Goal: Communication & Community: Answer question/provide support

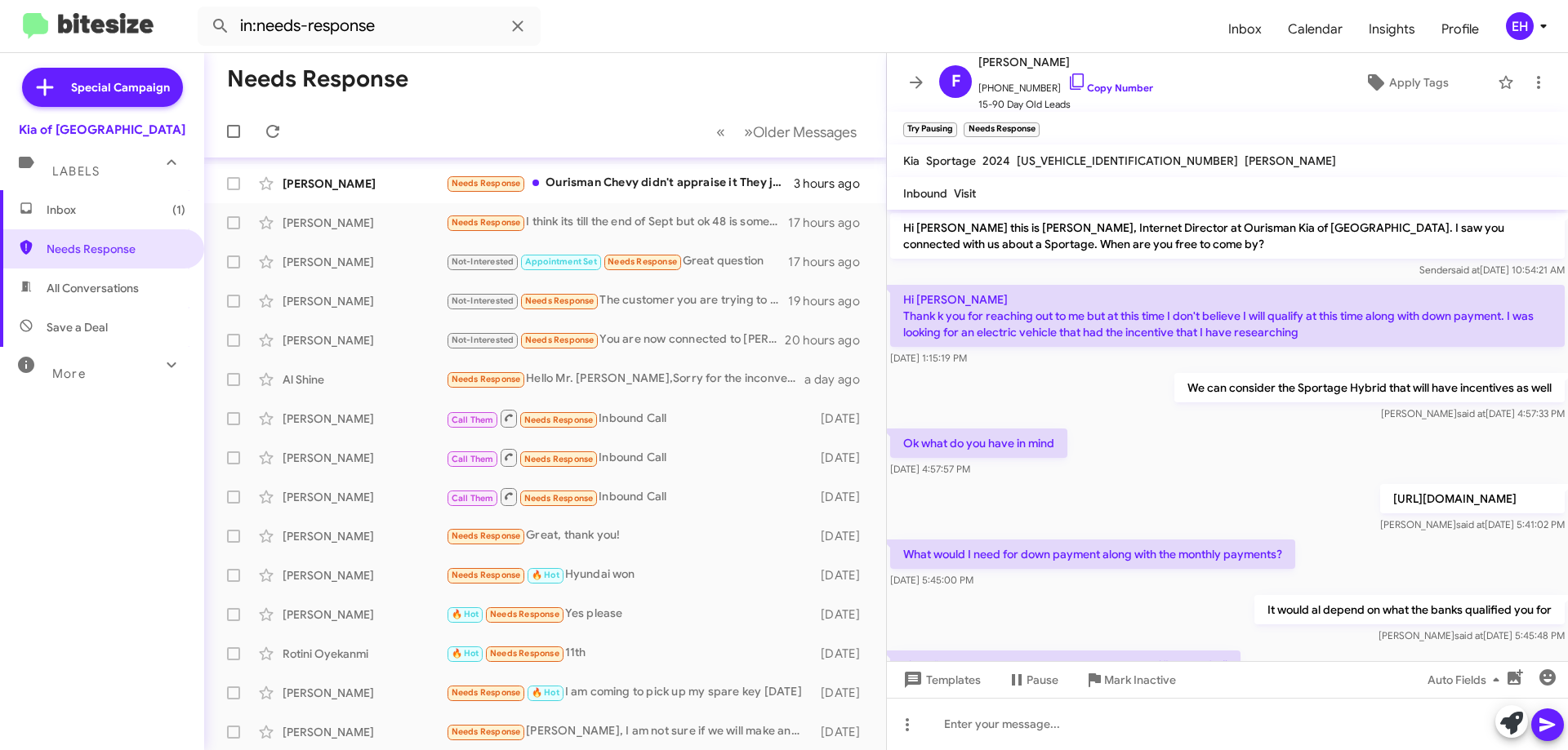
scroll to position [373, 0]
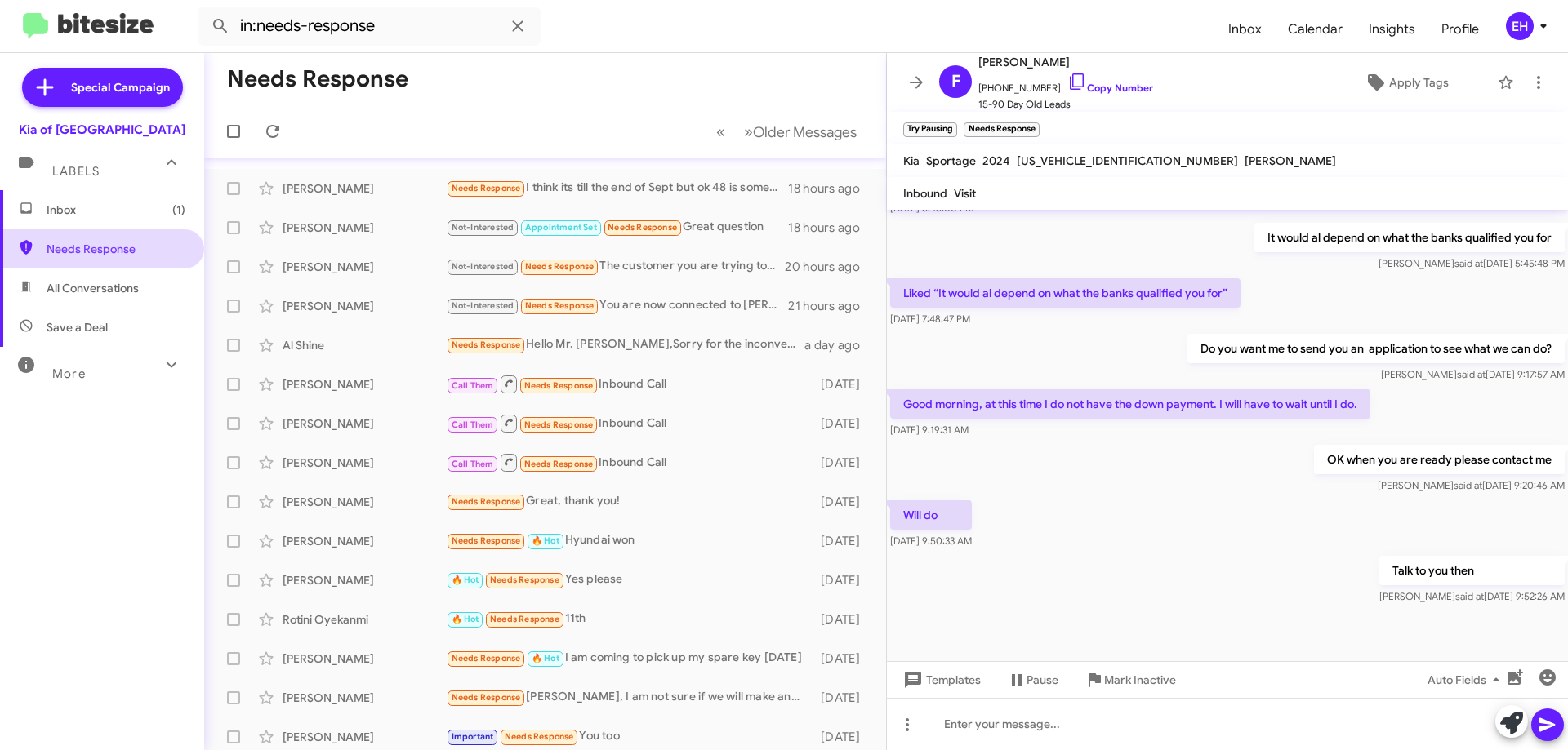
click at [93, 250] on span "Needs Response" at bounding box center [116, 249] width 138 height 17
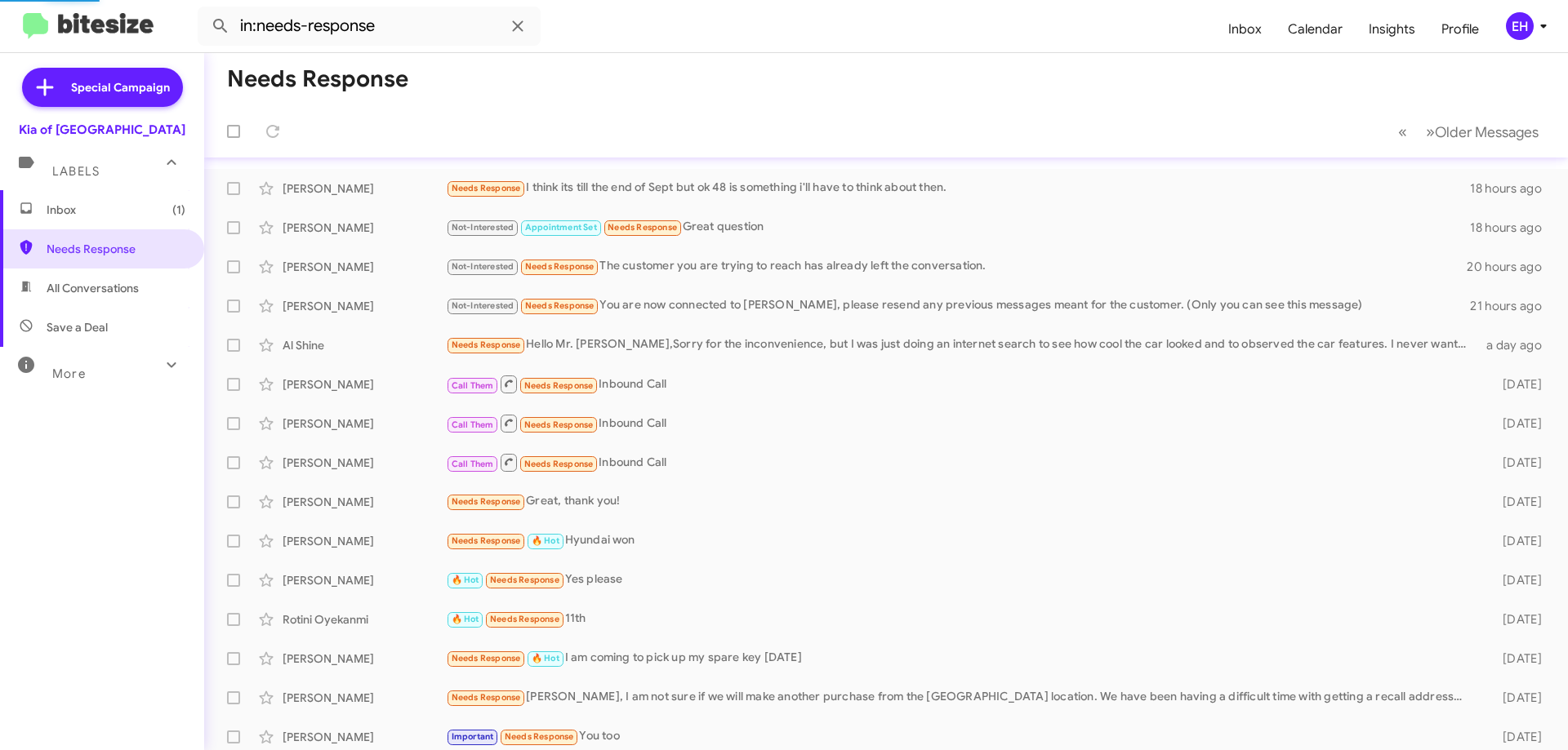
click at [106, 210] on span "Inbox (1)" at bounding box center [116, 209] width 138 height 17
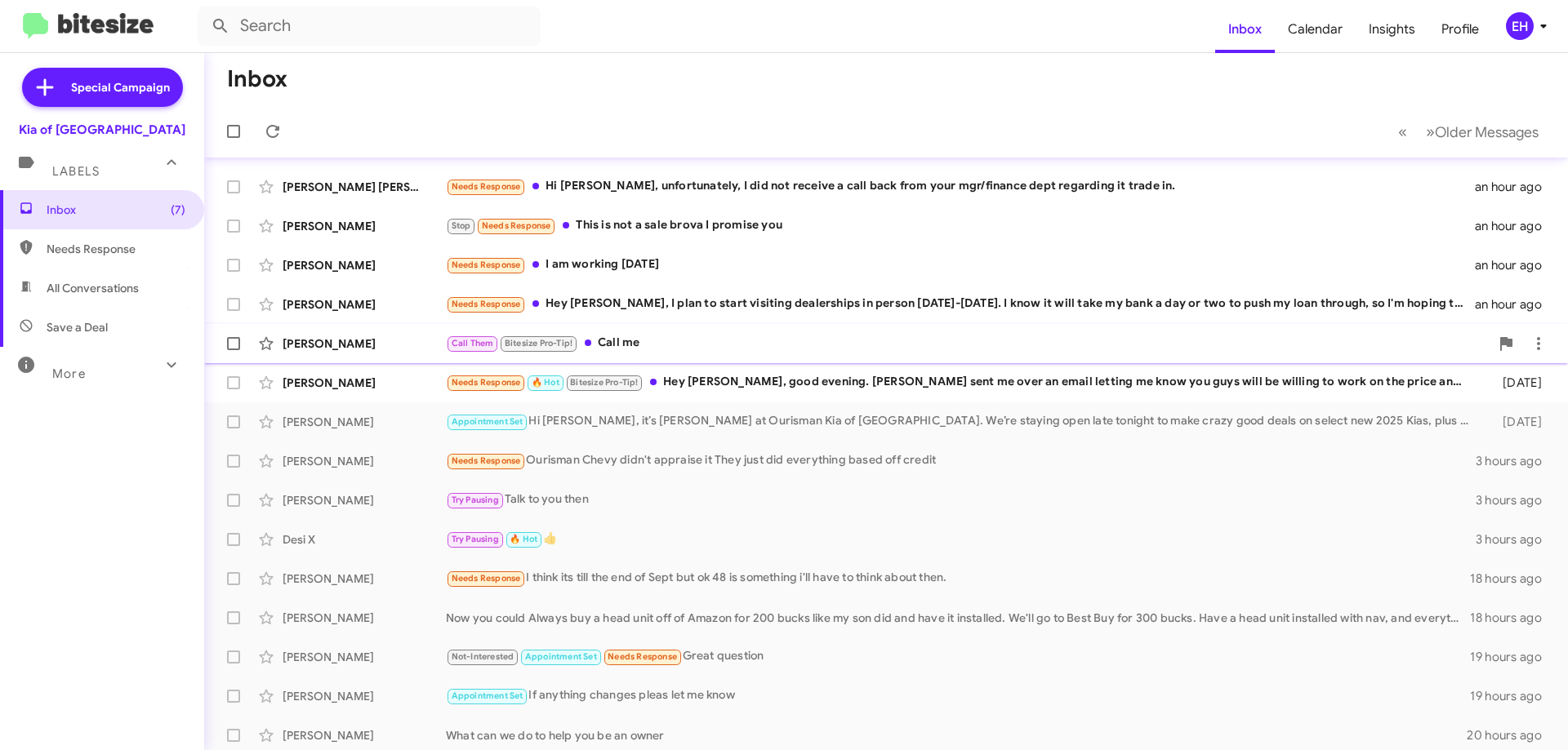
scroll to position [35, 0]
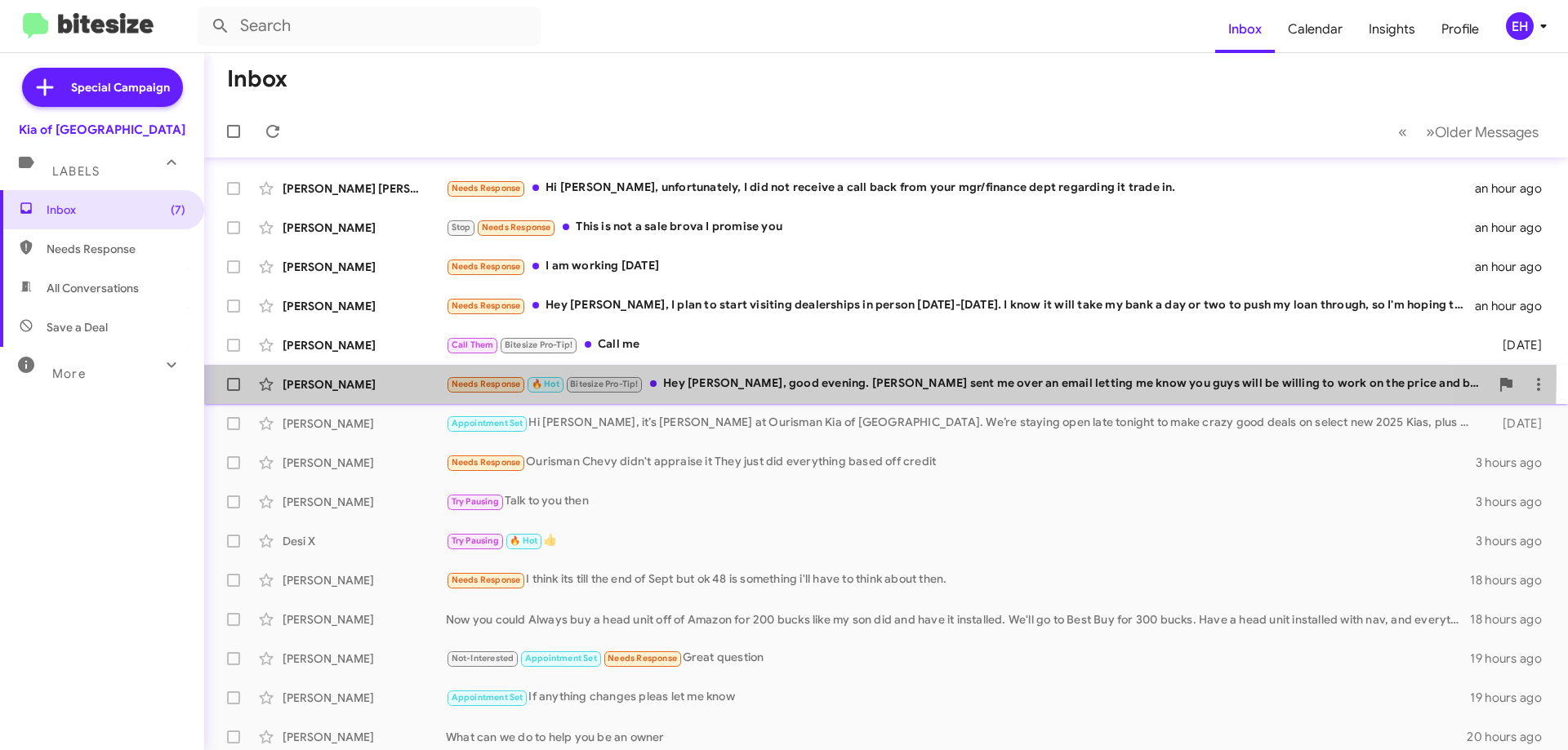
click at [779, 374] on div "[PERSON_NAME] Needs Response 🔥 Hot Bitesize Pro-Tip! Hey [PERSON_NAME], good ev…" at bounding box center [886, 384] width 1338 height 33
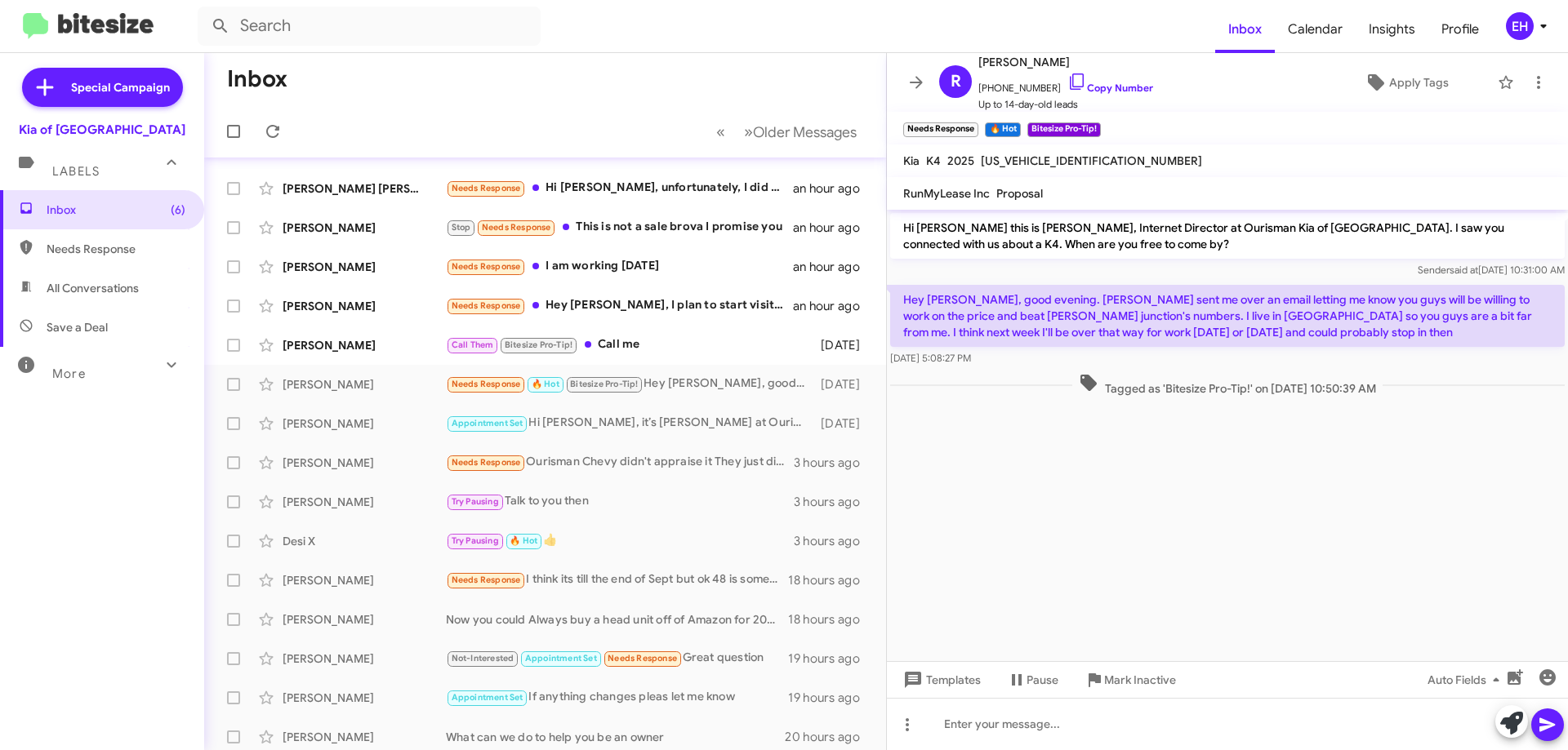
click at [1290, 339] on p "Hey [PERSON_NAME], good evening. [PERSON_NAME] sent me over an email letting me…" at bounding box center [1227, 315] width 675 height 62
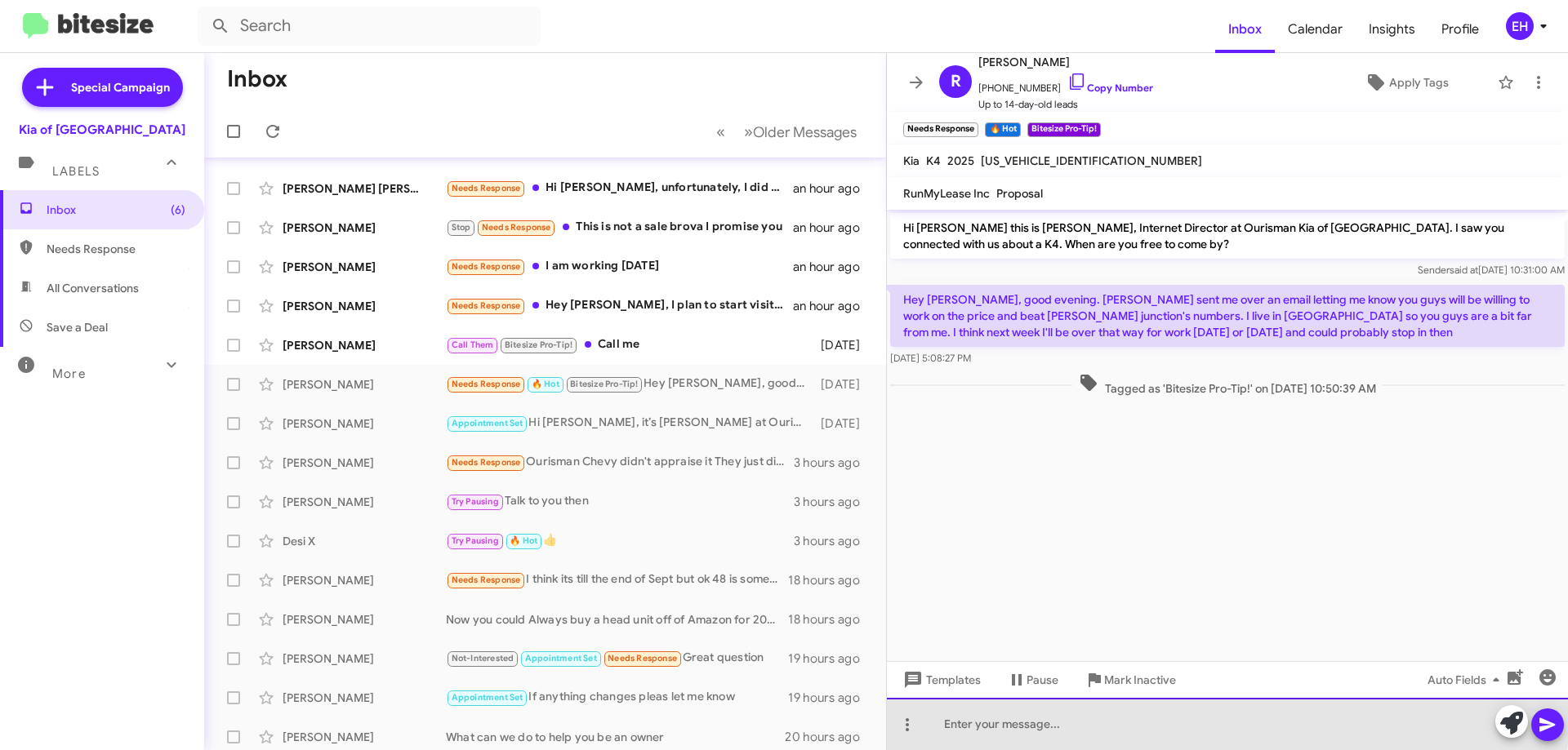
click at [1108, 717] on div at bounding box center [1226, 724] width 681 height 52
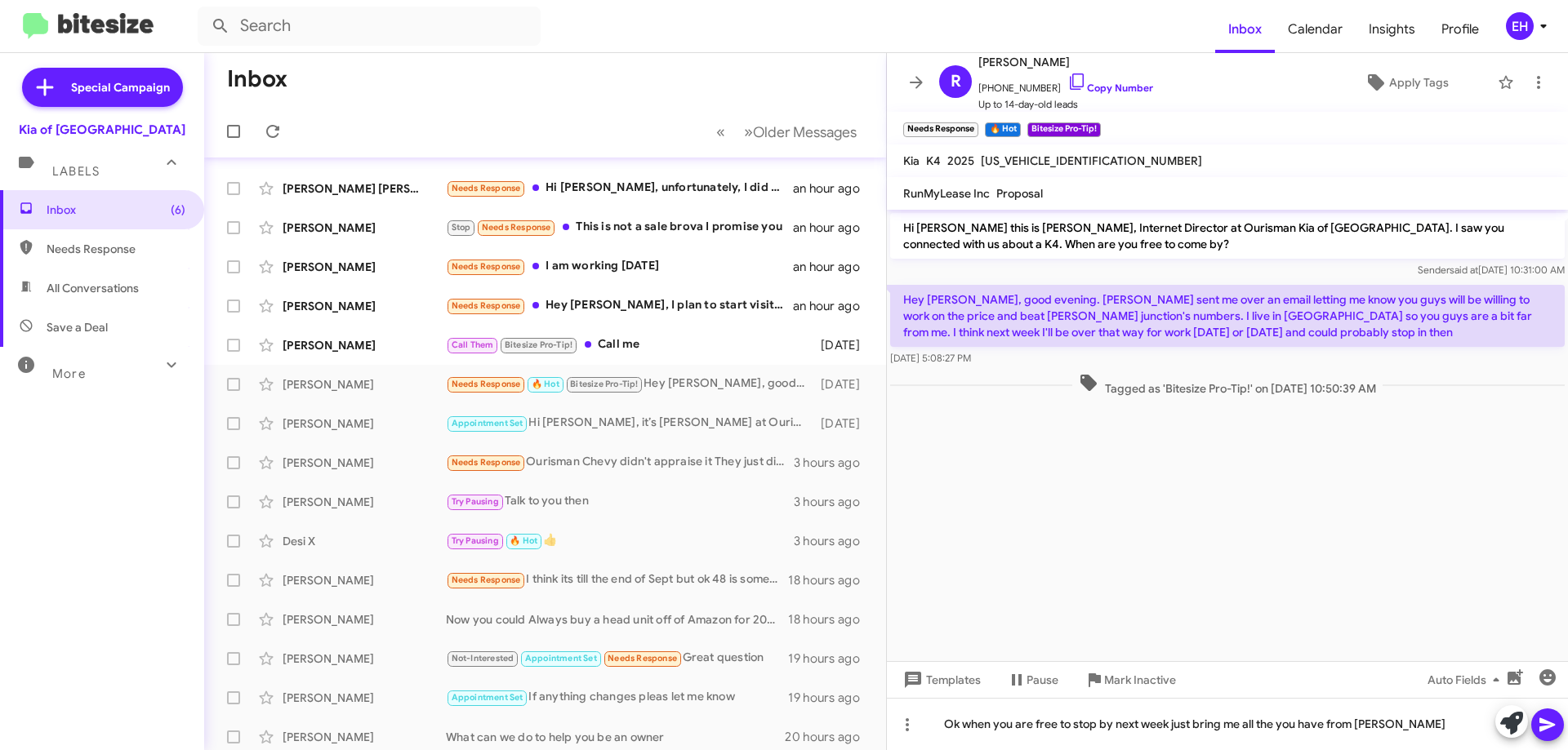
click at [1542, 730] on icon at bounding box center [1547, 725] width 16 height 14
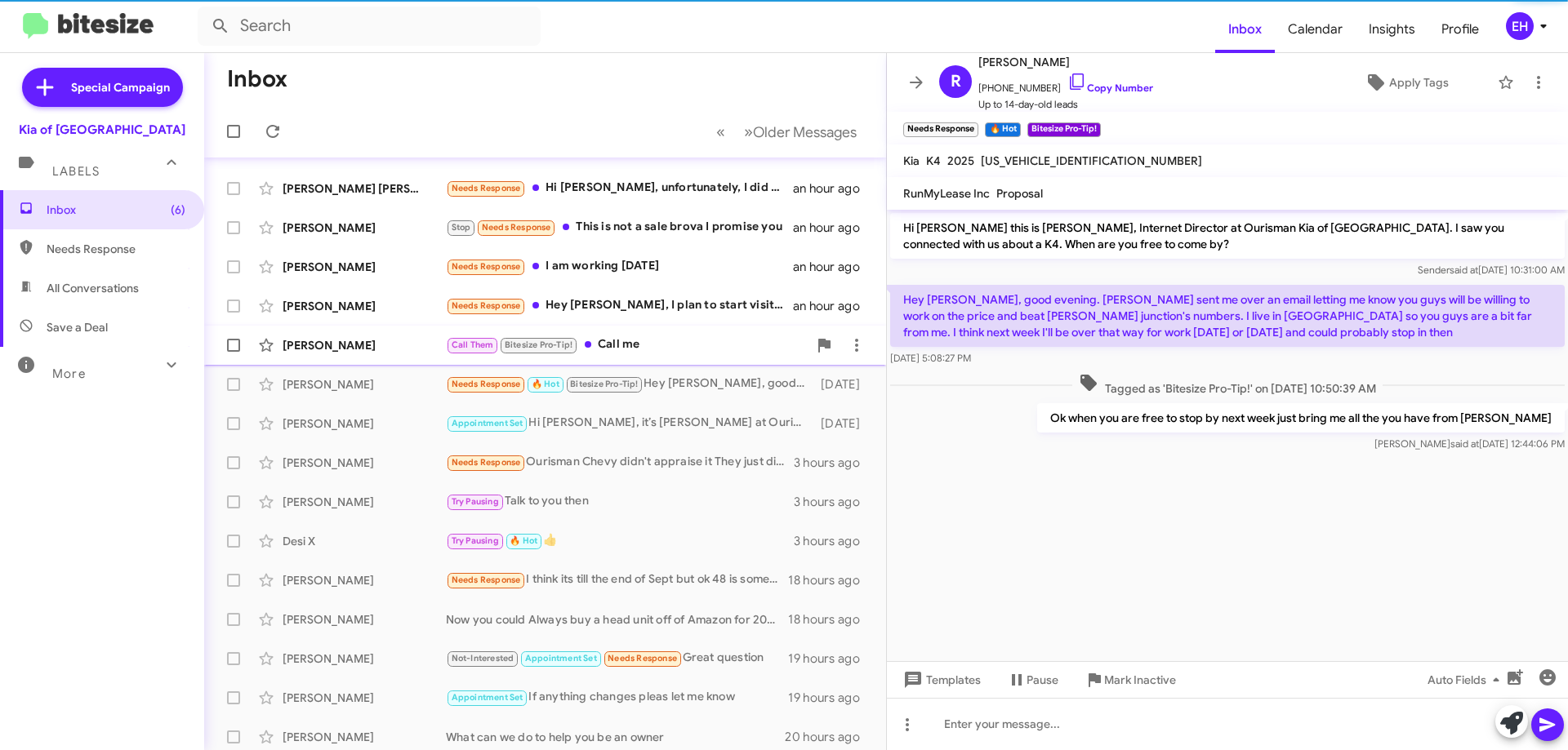
click at [624, 346] on div "Call Them Bitesize Pro-Tip! Call me" at bounding box center [626, 345] width 362 height 19
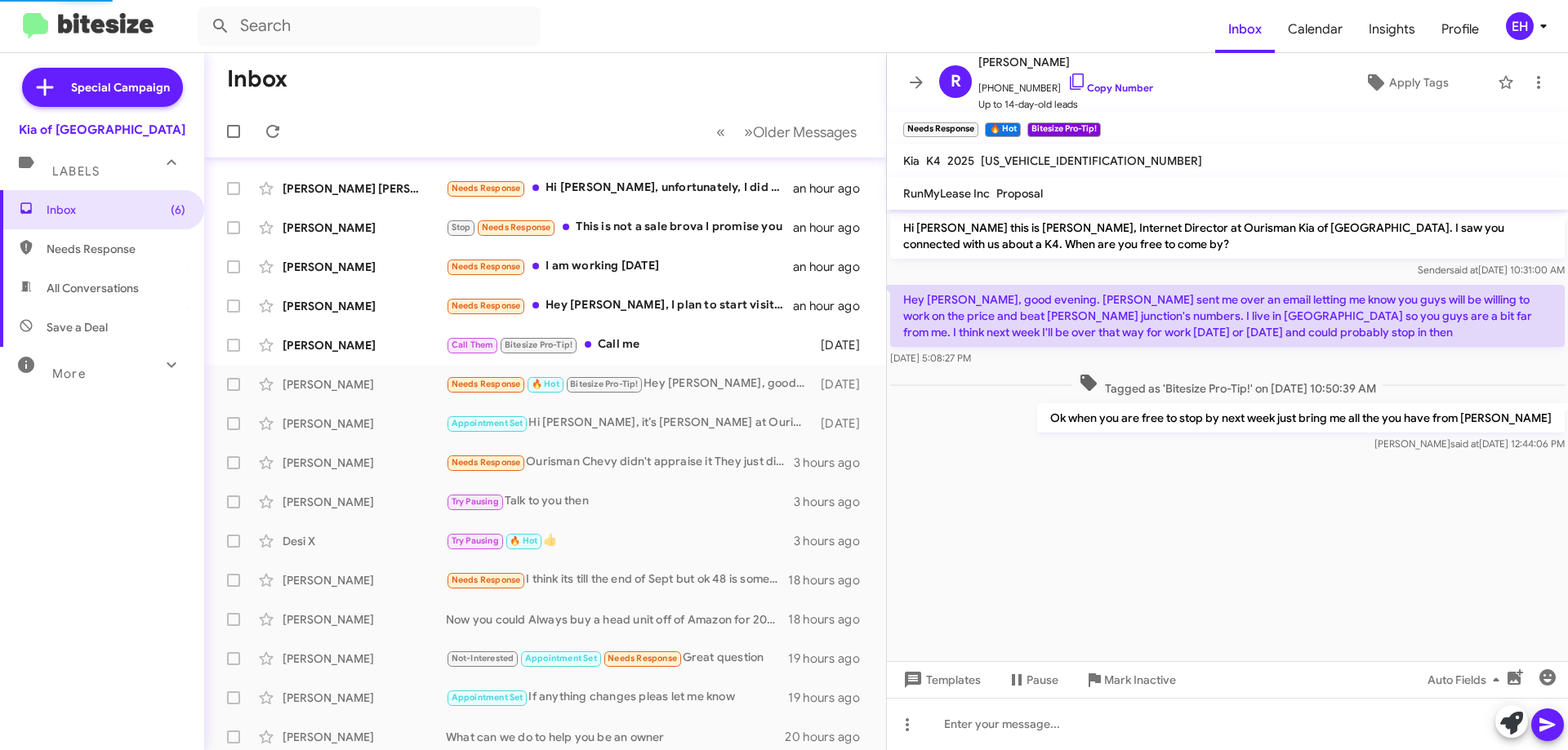
scroll to position [202, 0]
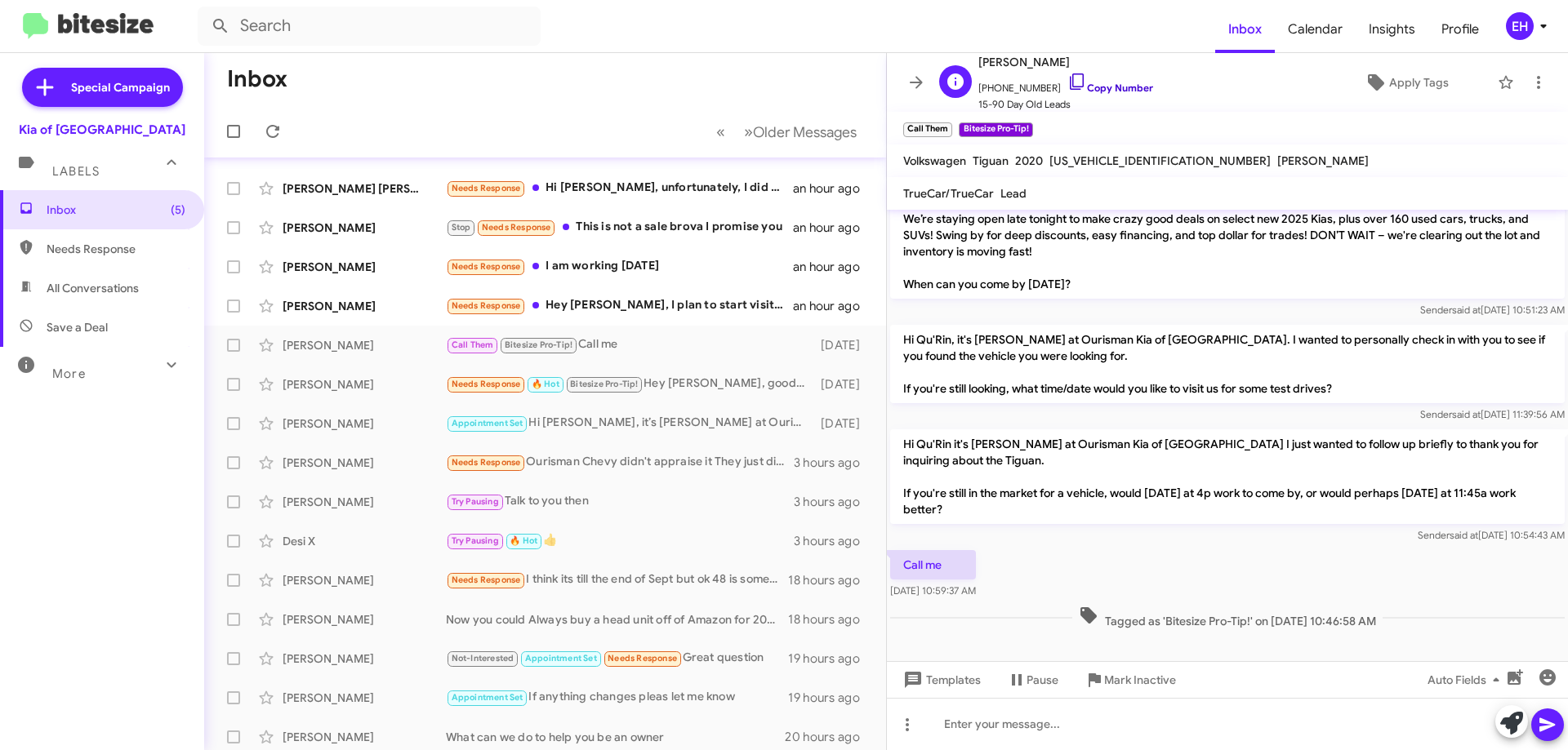
click at [1112, 82] on link "Copy Number" at bounding box center [1110, 88] width 86 height 12
click at [1124, 689] on span "Mark Inactive" at bounding box center [1139, 681] width 72 height 30
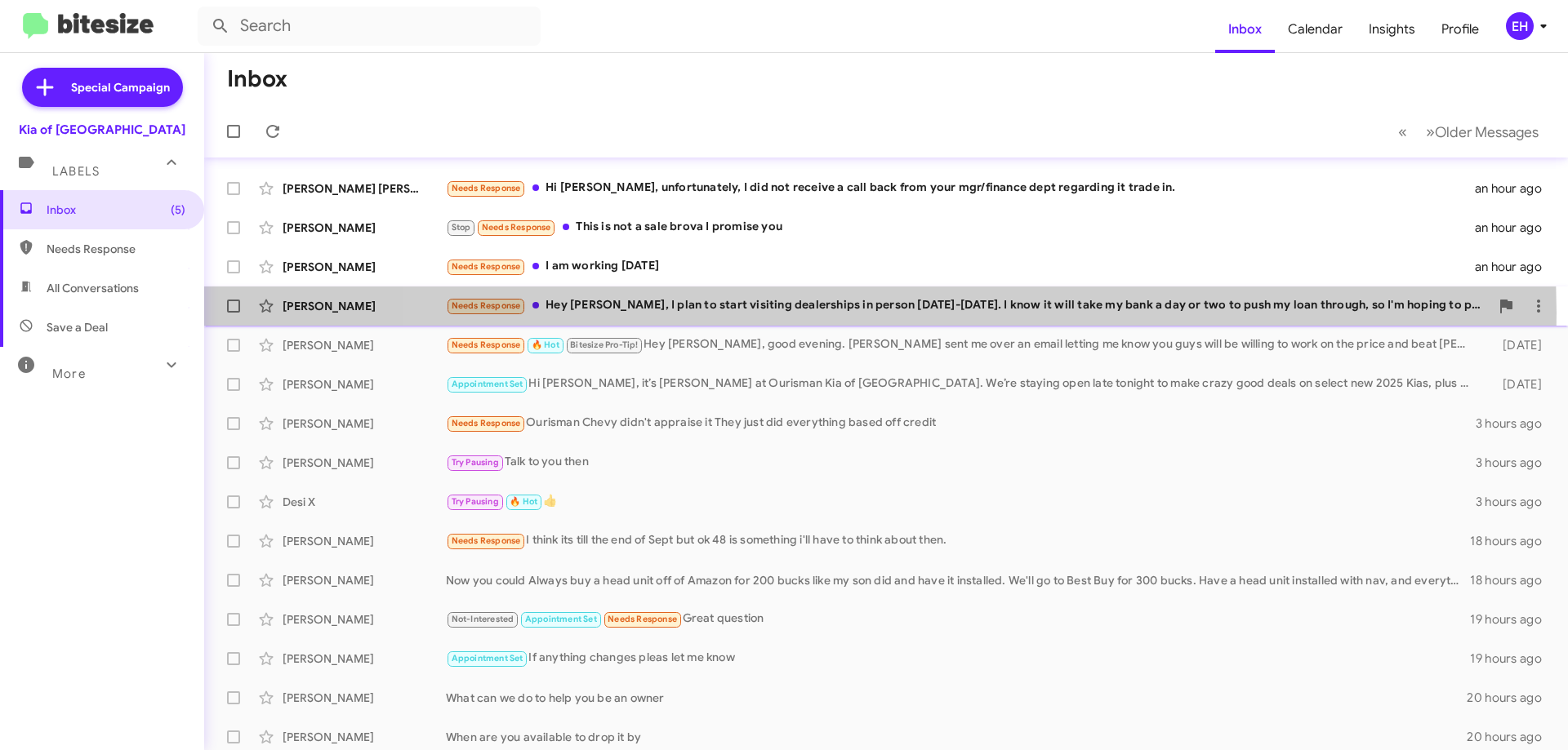
click at [875, 313] on div "Needs Response Hey [PERSON_NAME], I plan to start visiting dealerships in perso…" at bounding box center [967, 305] width 1043 height 19
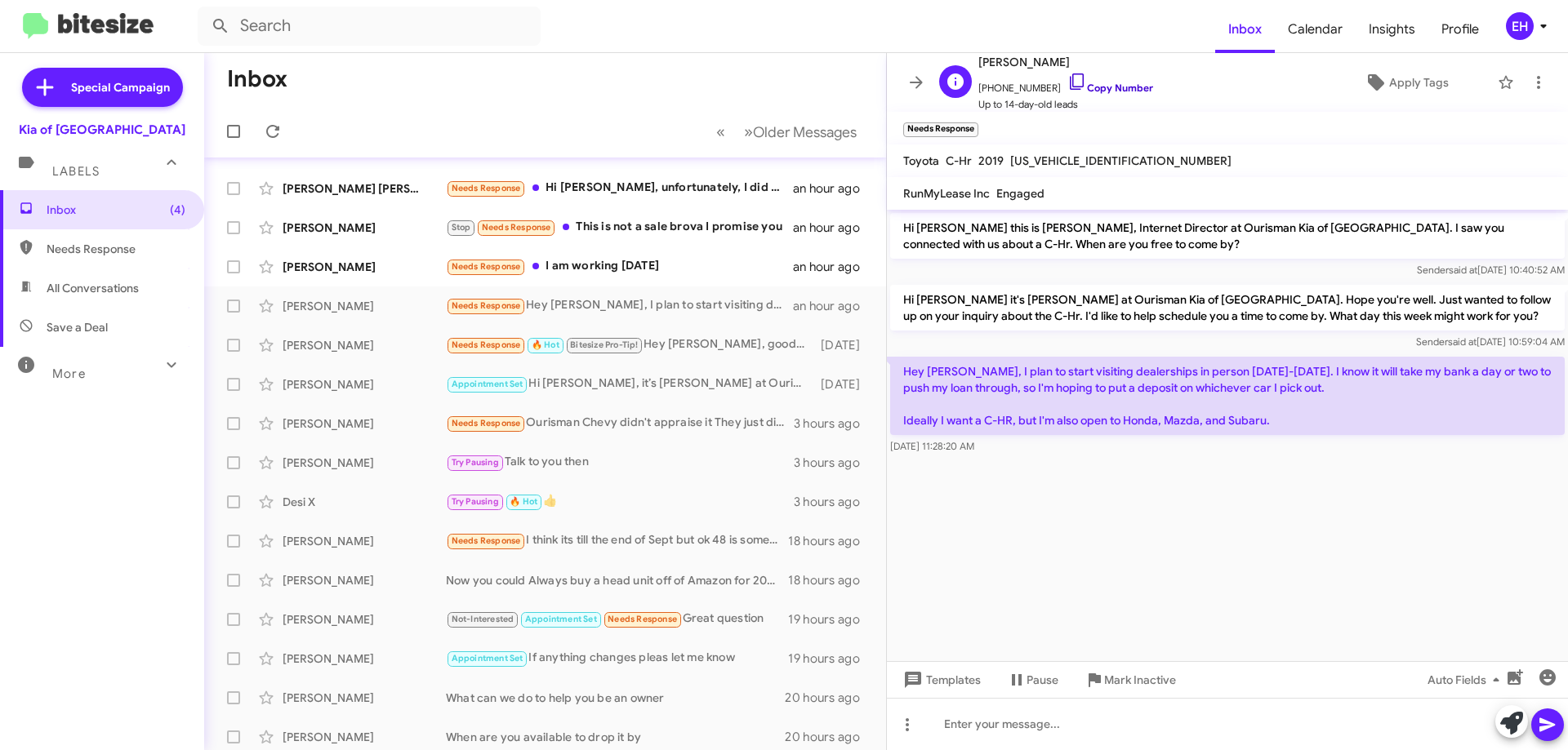
click at [1111, 89] on link "Copy Number" at bounding box center [1110, 88] width 86 height 12
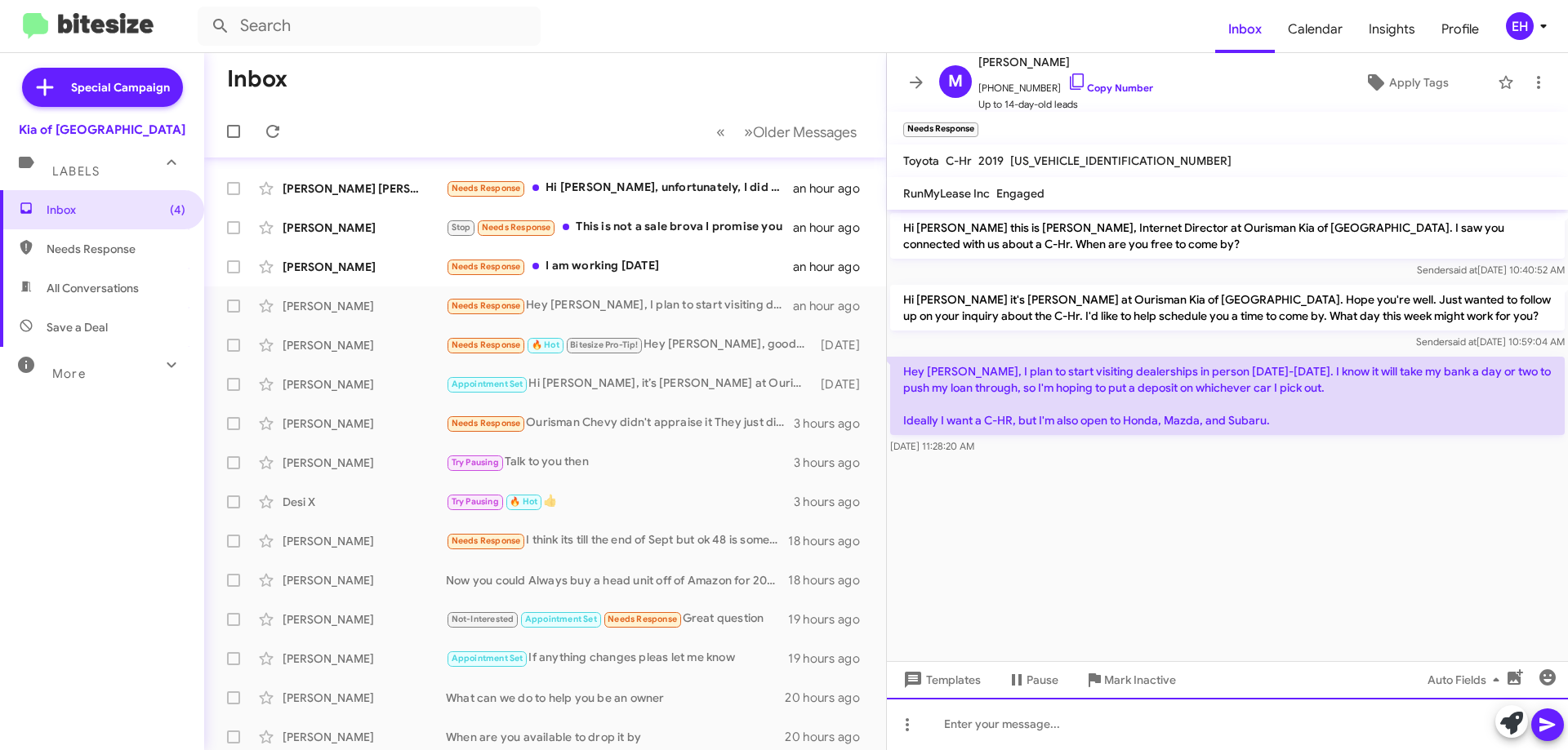
click at [1081, 714] on div at bounding box center [1226, 724] width 681 height 52
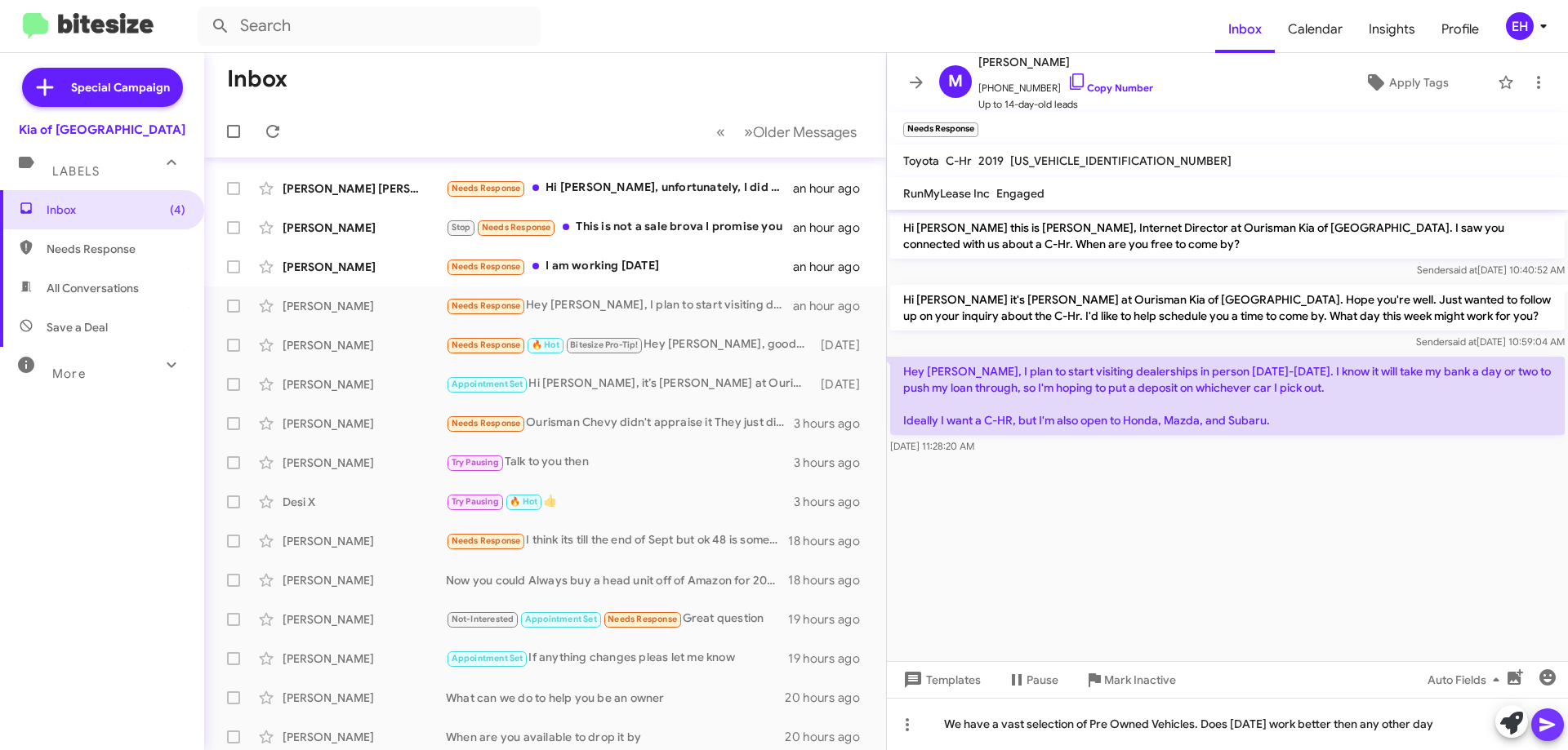
click at [1554, 715] on icon at bounding box center [1547, 725] width 20 height 20
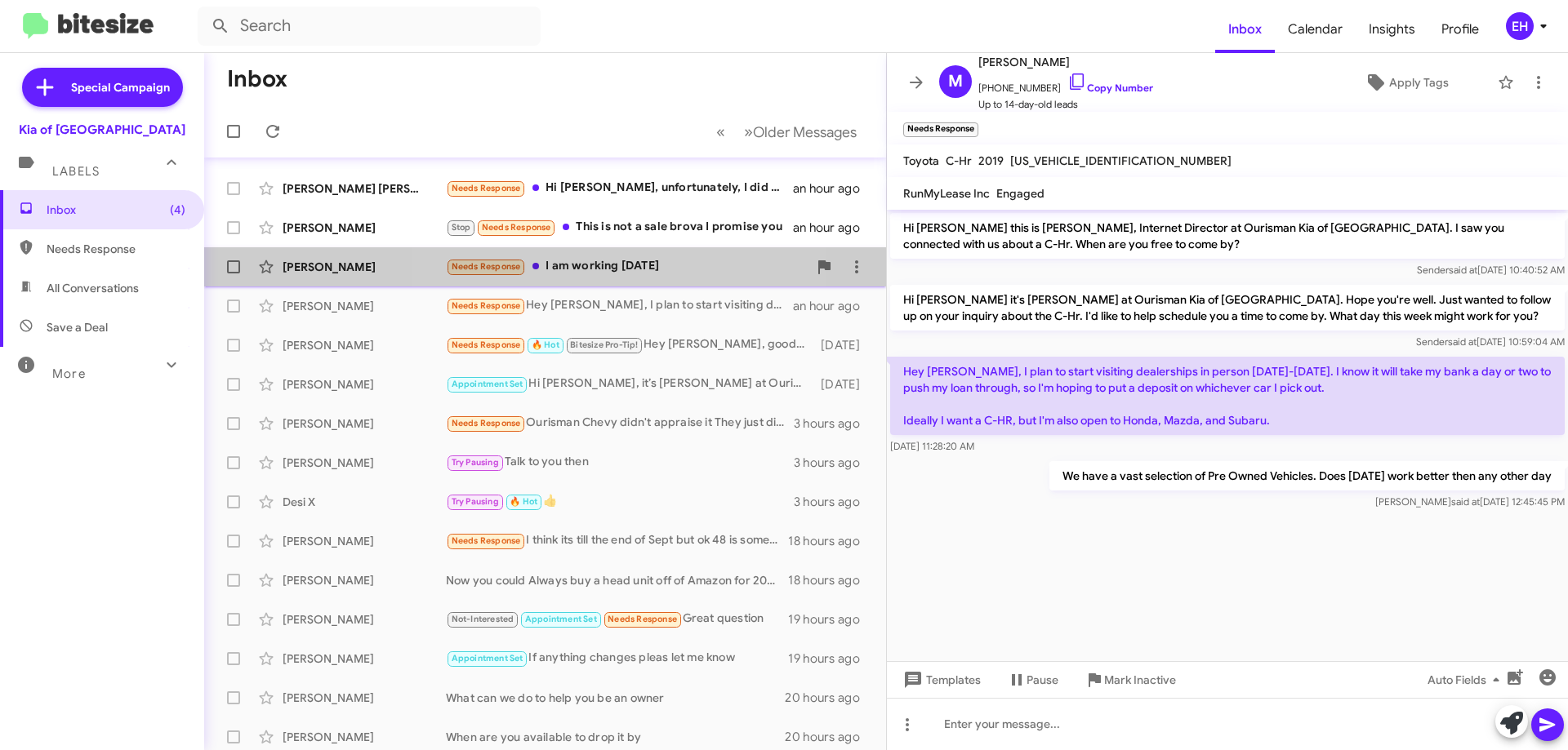
click at [627, 269] on div "Needs Response I am working [DATE]" at bounding box center [626, 266] width 362 height 19
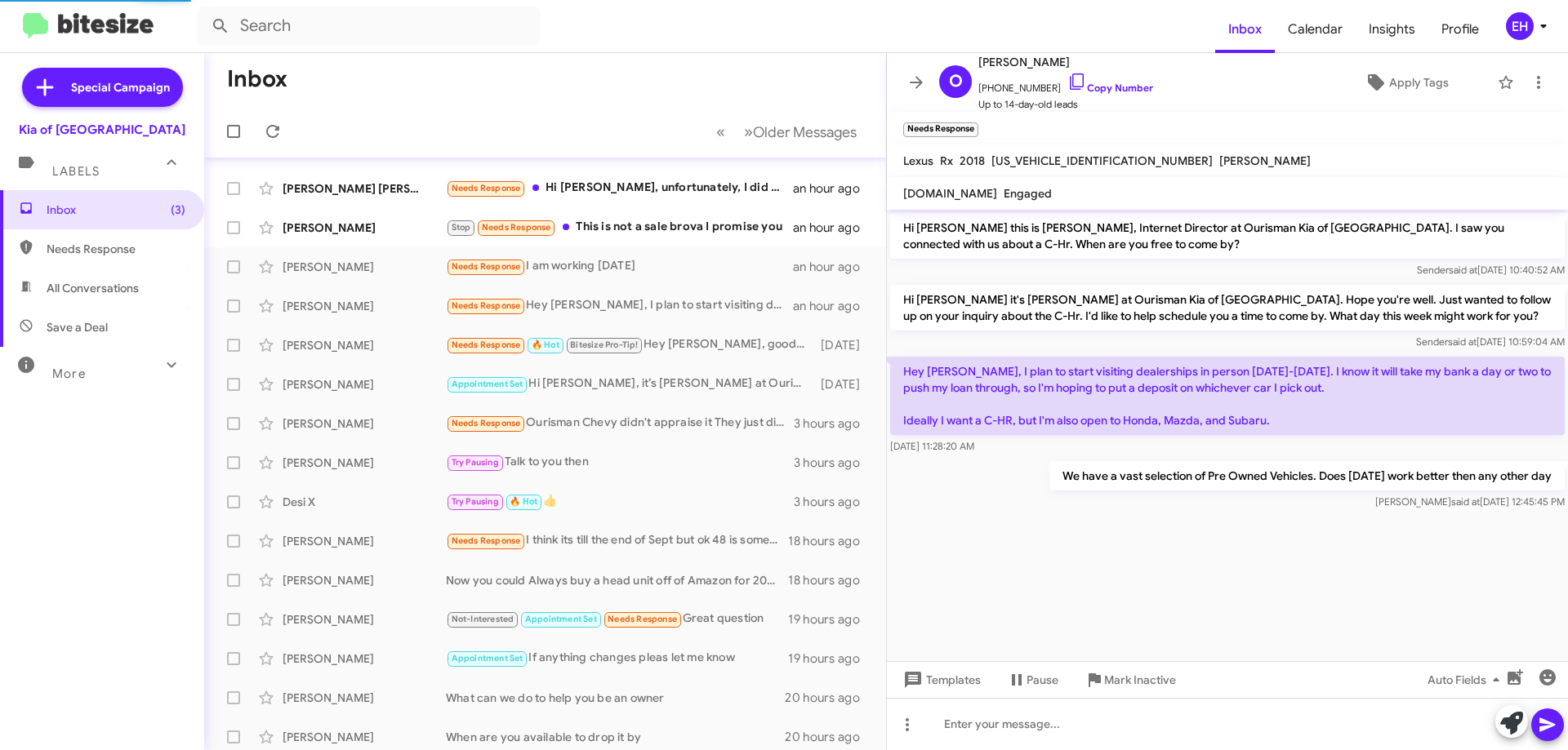
scroll to position [42, 0]
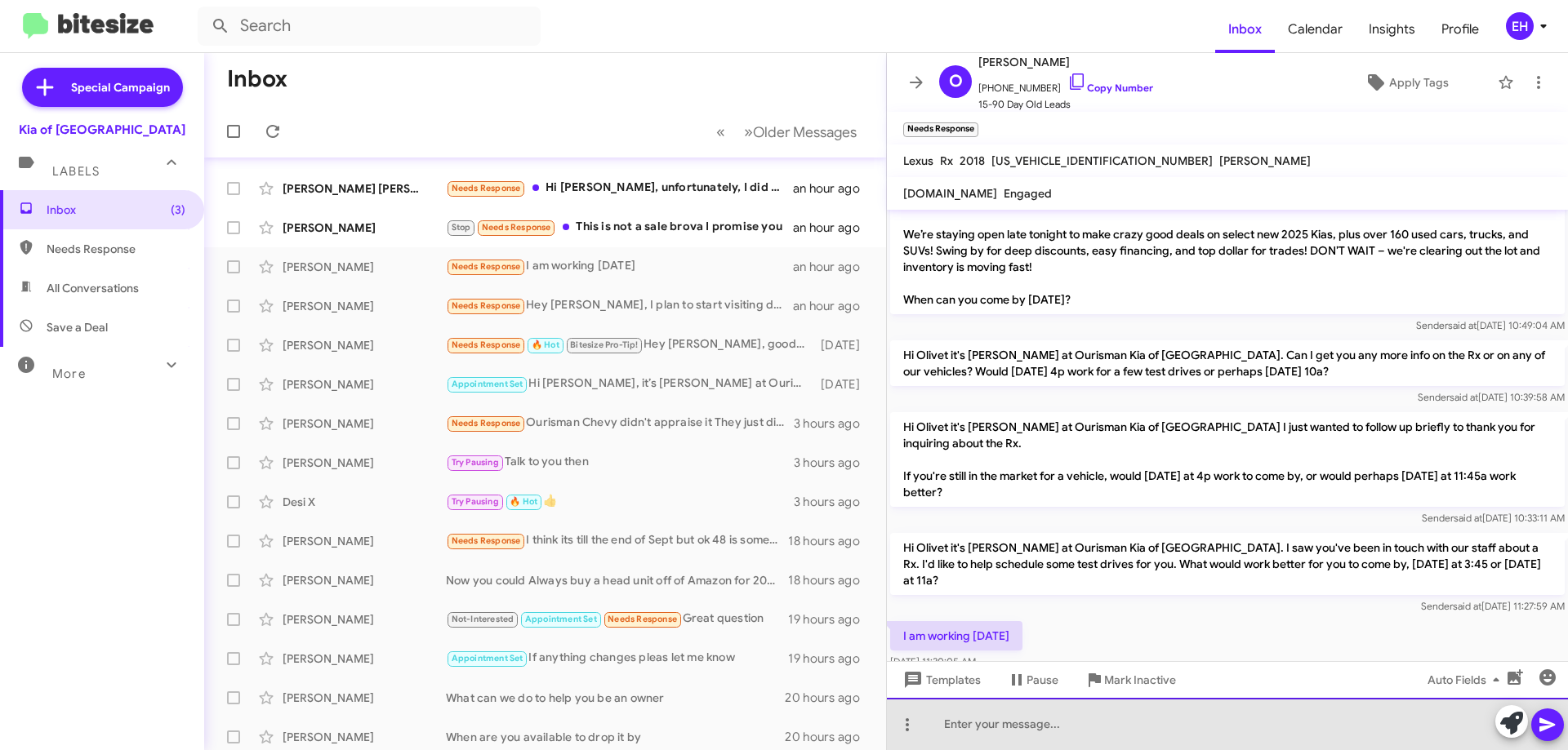
click at [992, 712] on div at bounding box center [1226, 724] width 681 height 52
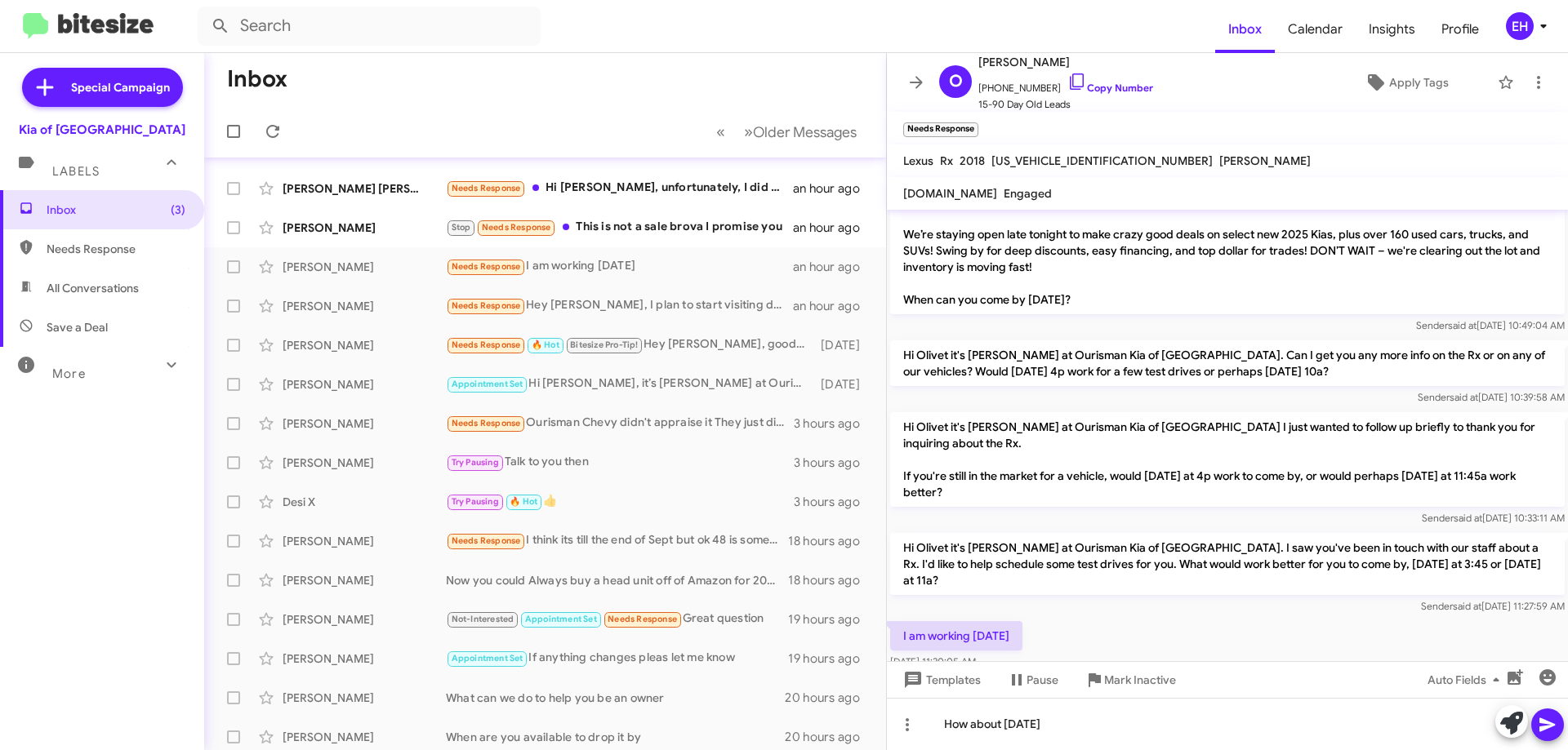
click at [1550, 727] on icon at bounding box center [1547, 725] width 16 height 14
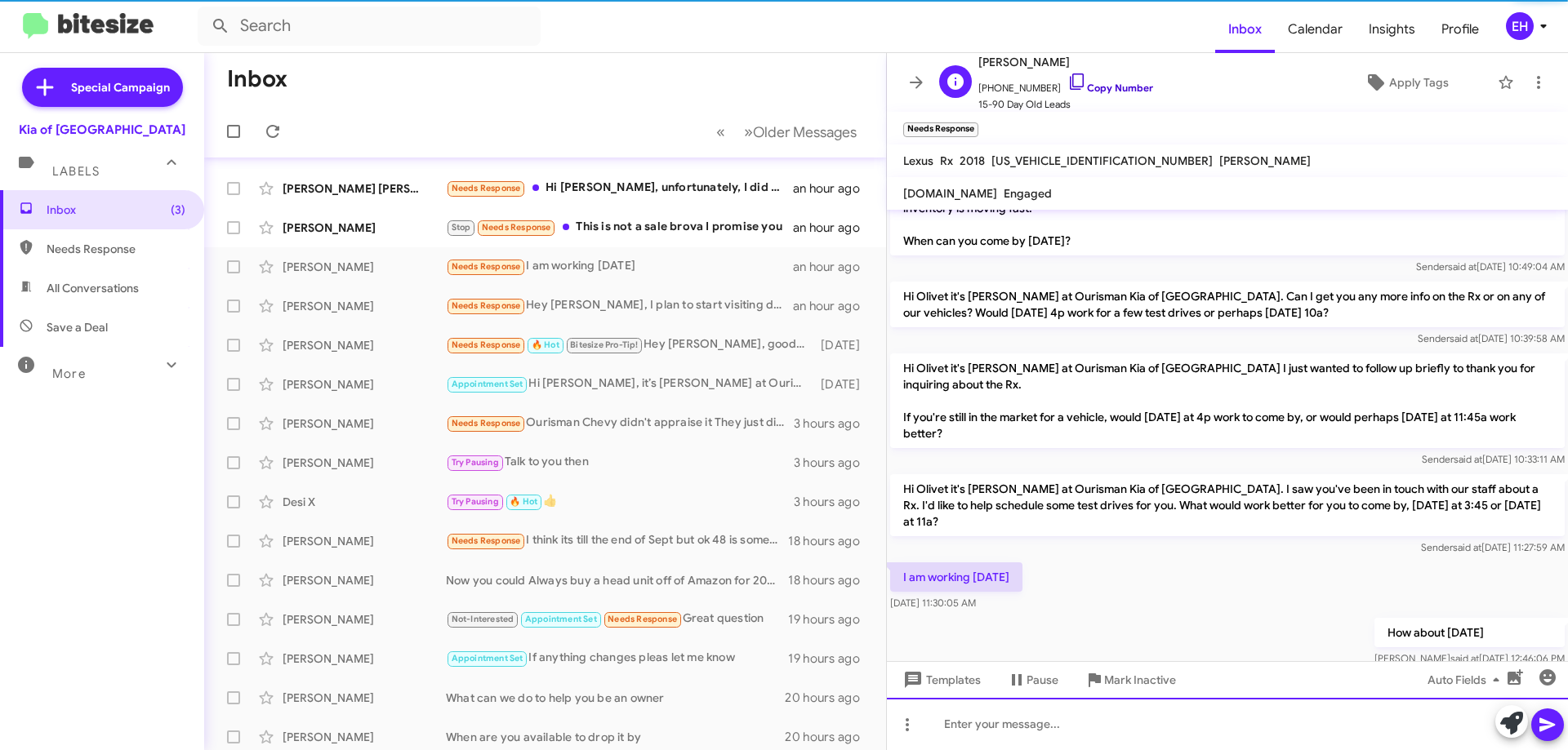
scroll to position [102, 0]
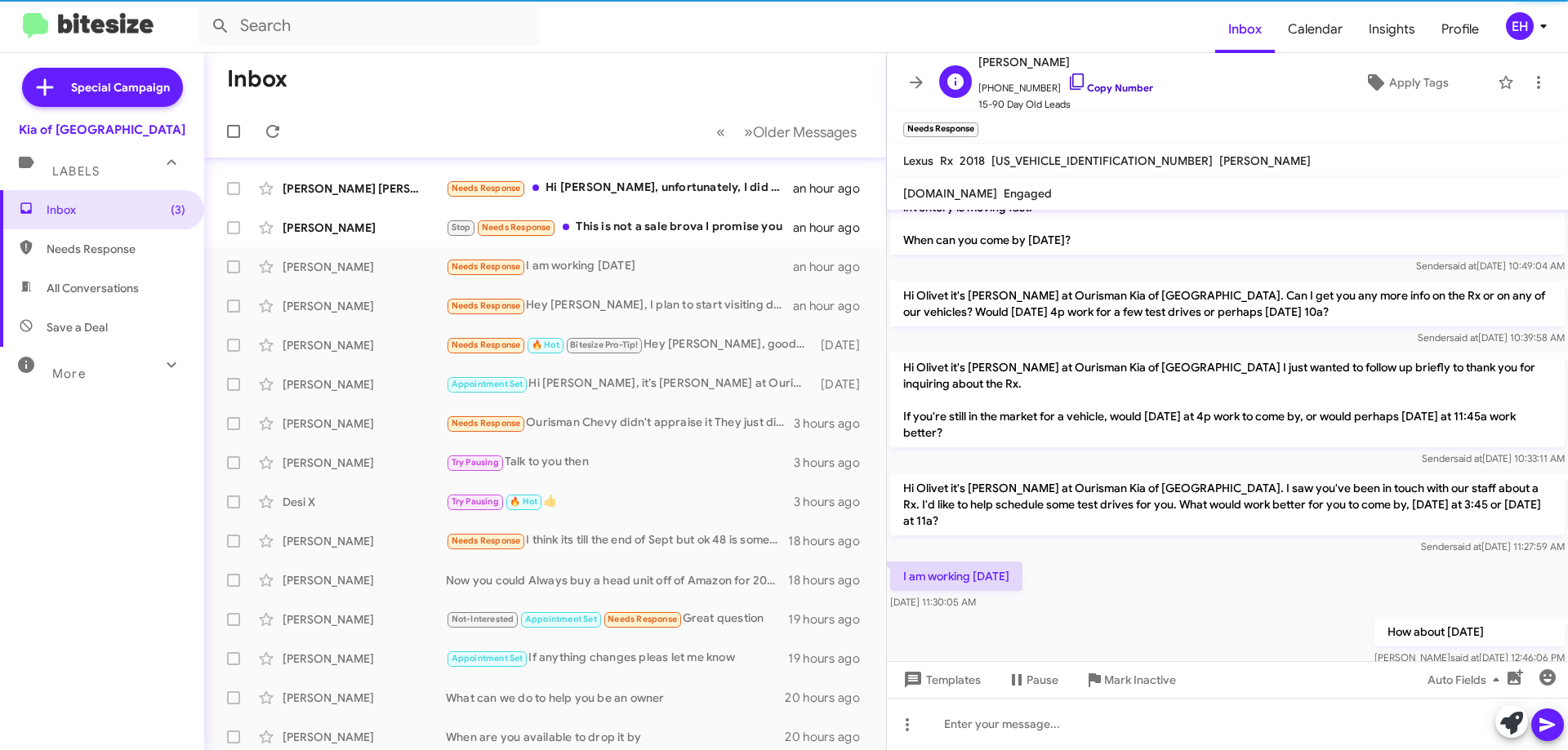
drag, startPoint x: 1127, startPoint y: 92, endPoint x: 1083, endPoint y: 87, distance: 44.3
click at [1126, 92] on link "Copy Number" at bounding box center [1110, 88] width 86 height 12
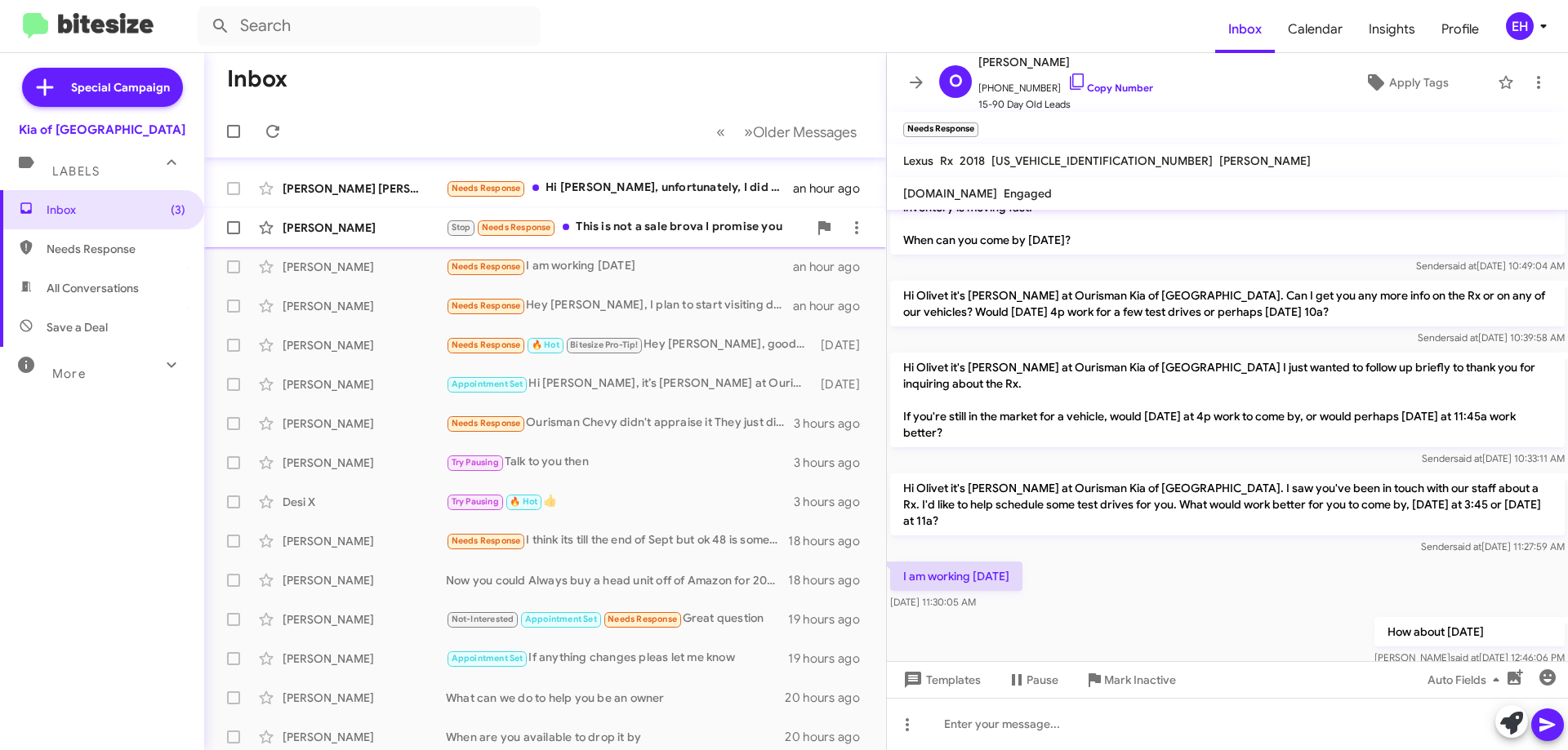
click at [671, 223] on div "Stop Needs Response This is not a sale brova I promise you" at bounding box center [626, 227] width 362 height 19
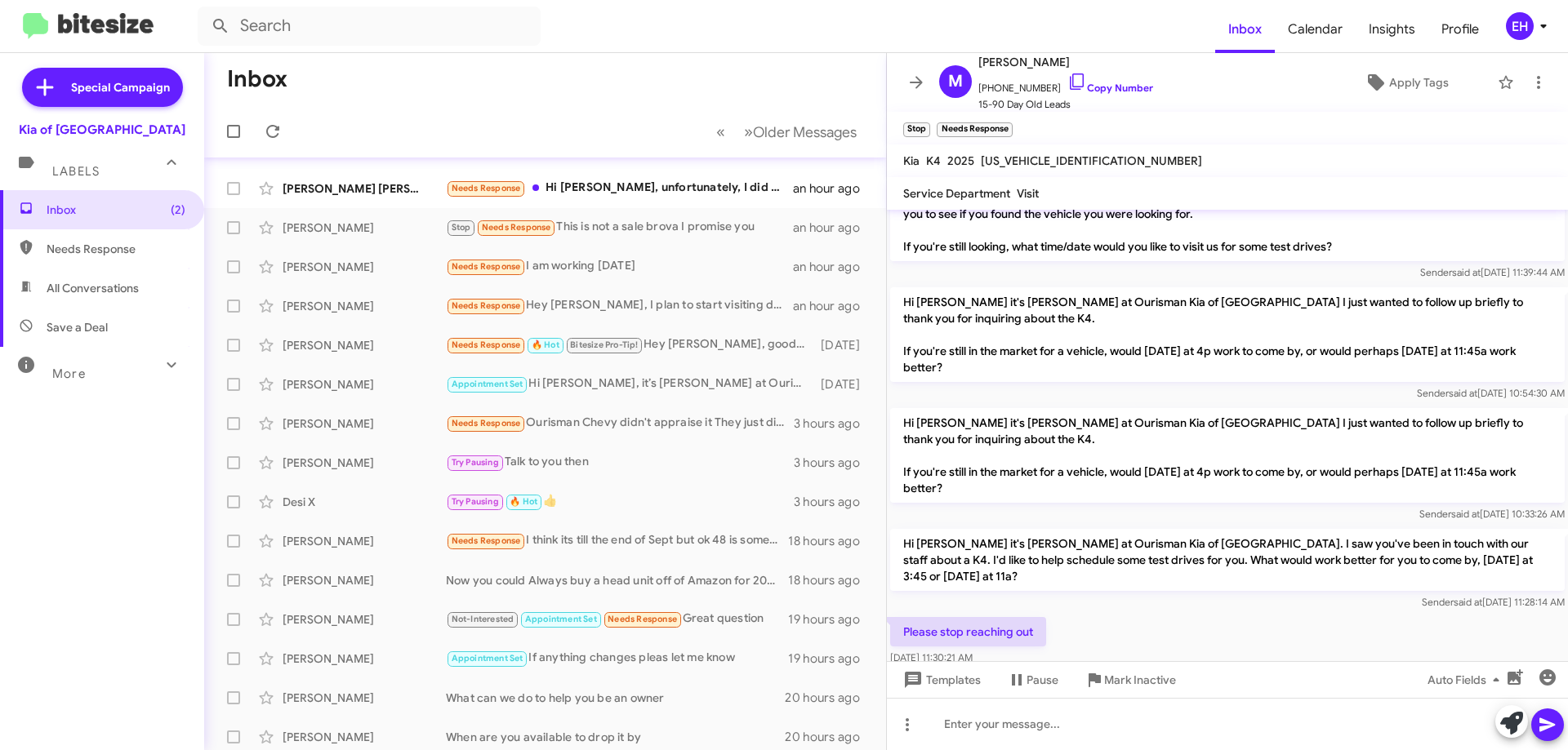
scroll to position [271, 0]
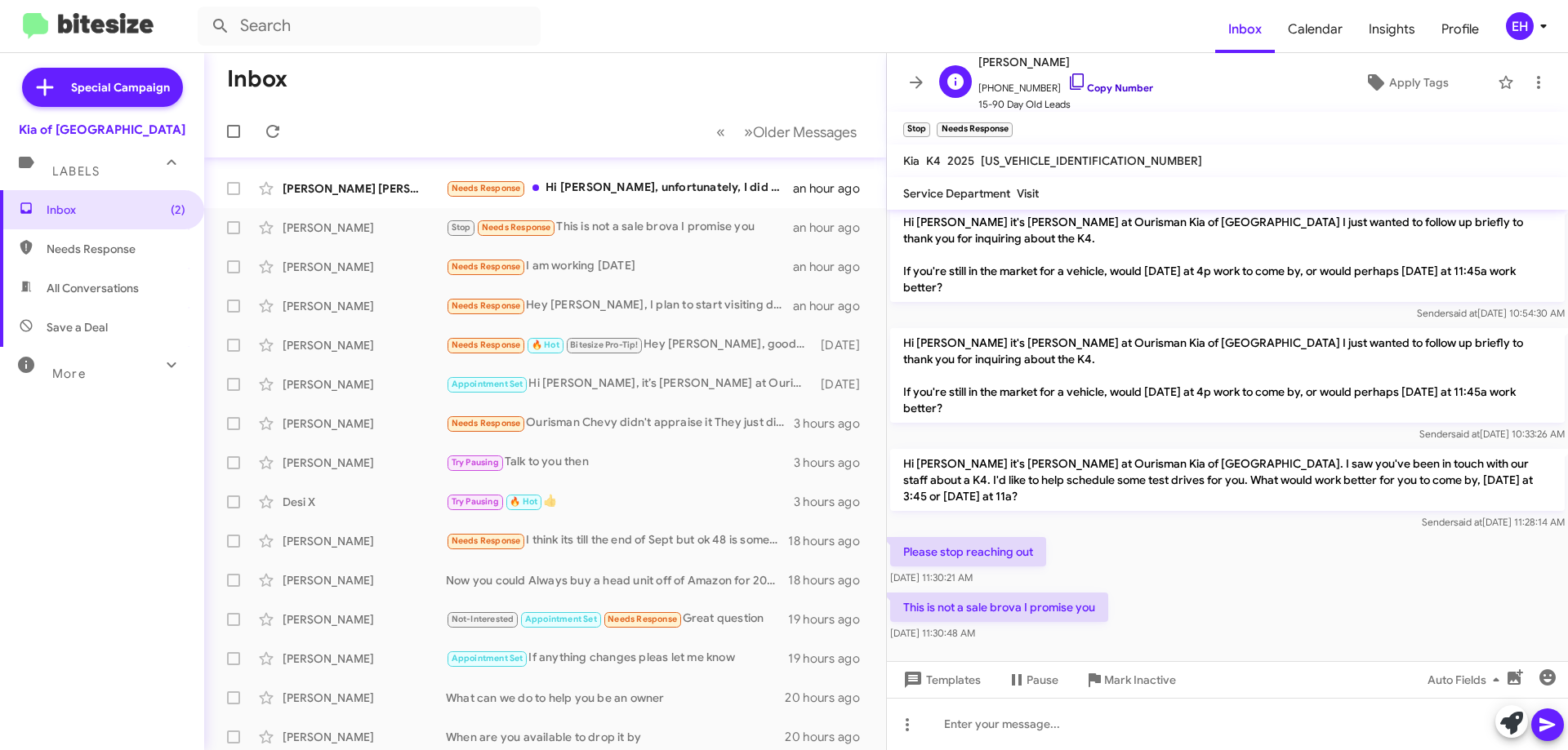
click at [1099, 88] on link "Copy Number" at bounding box center [1110, 88] width 86 height 12
click at [1114, 679] on span "Mark Inactive" at bounding box center [1139, 681] width 72 height 30
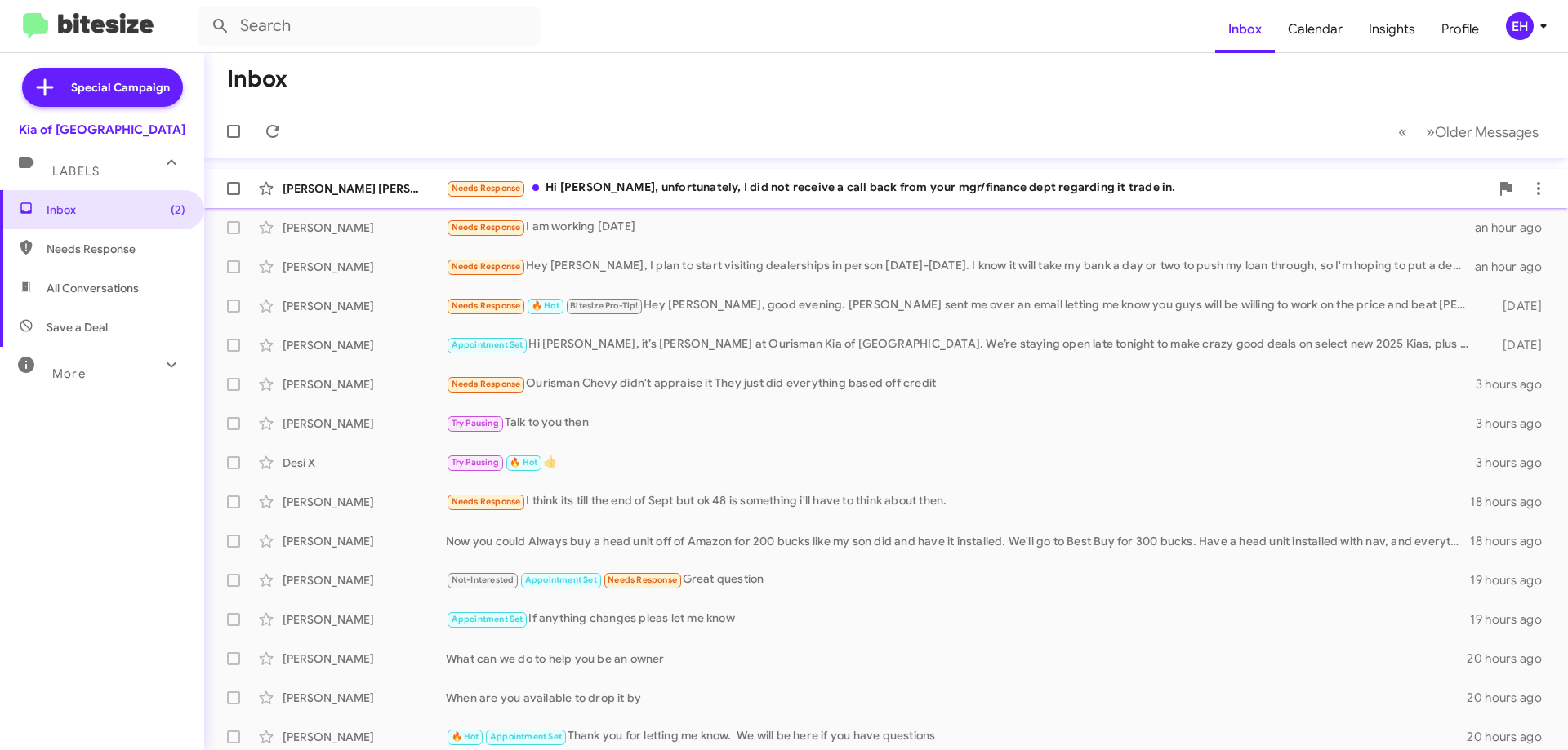
click at [671, 178] on div "[PERSON_NAME] [PERSON_NAME] Needs Response Hi [PERSON_NAME], unfortunately, I d…" at bounding box center [886, 188] width 1338 height 33
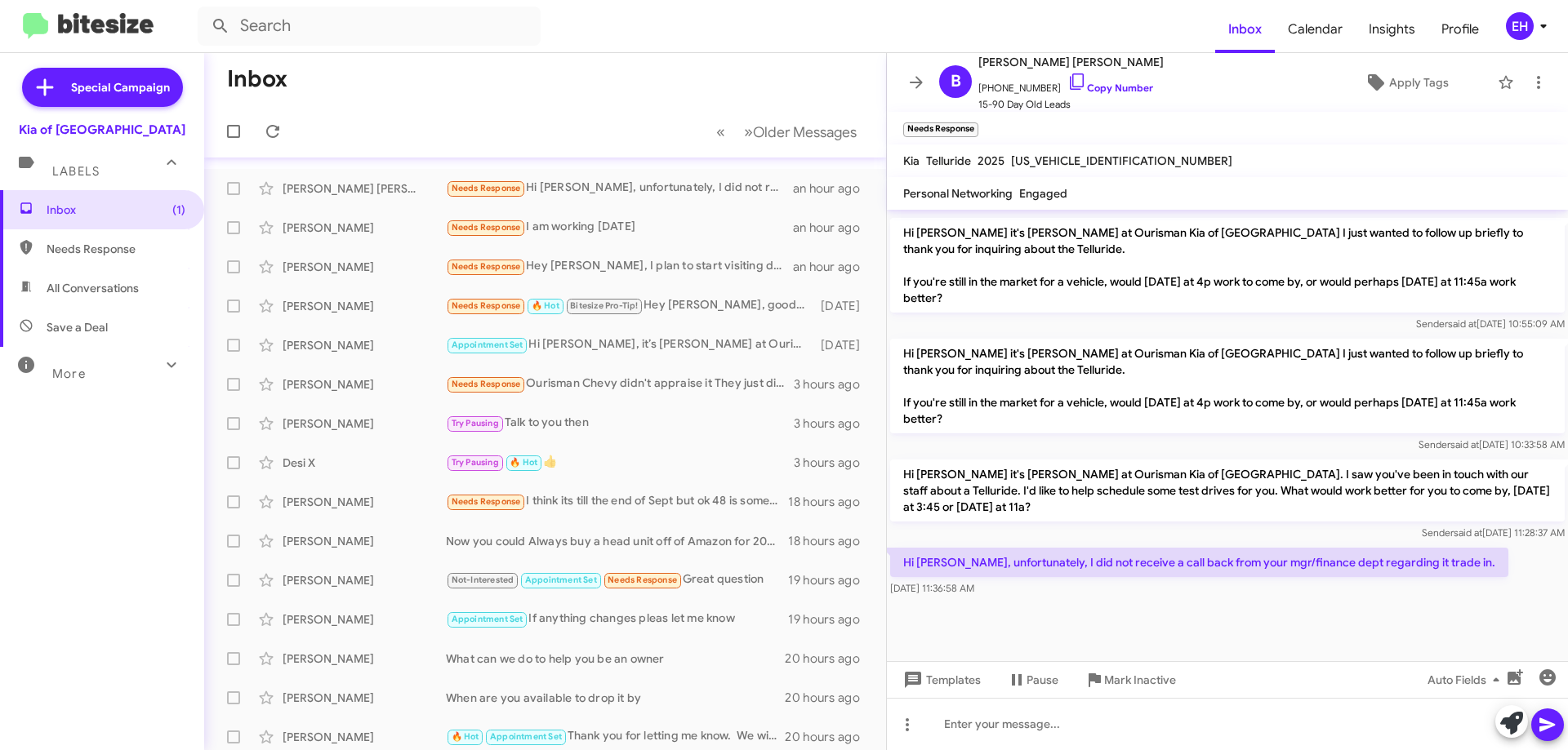
scroll to position [573, 0]
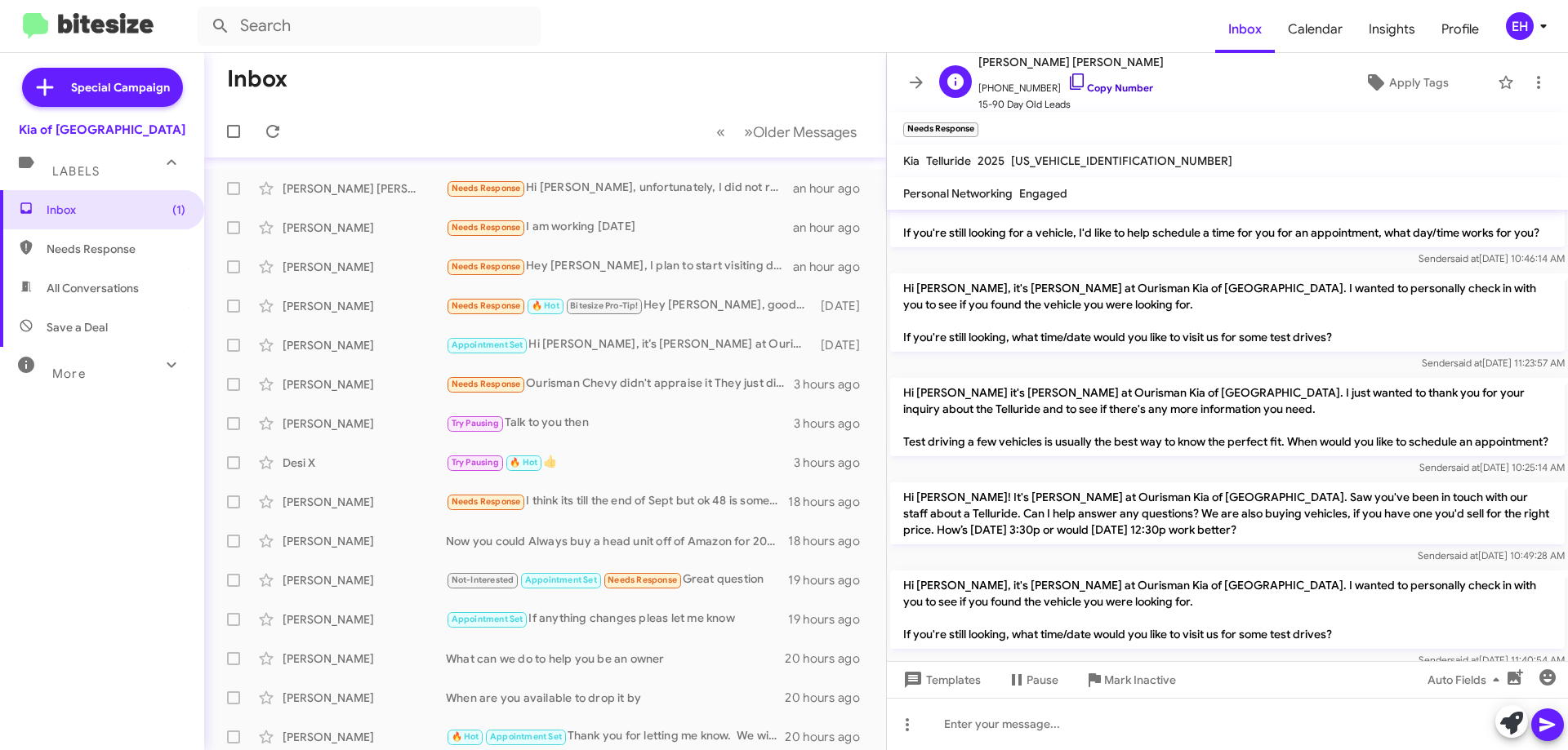
click at [1094, 83] on link "Copy Number" at bounding box center [1110, 88] width 86 height 12
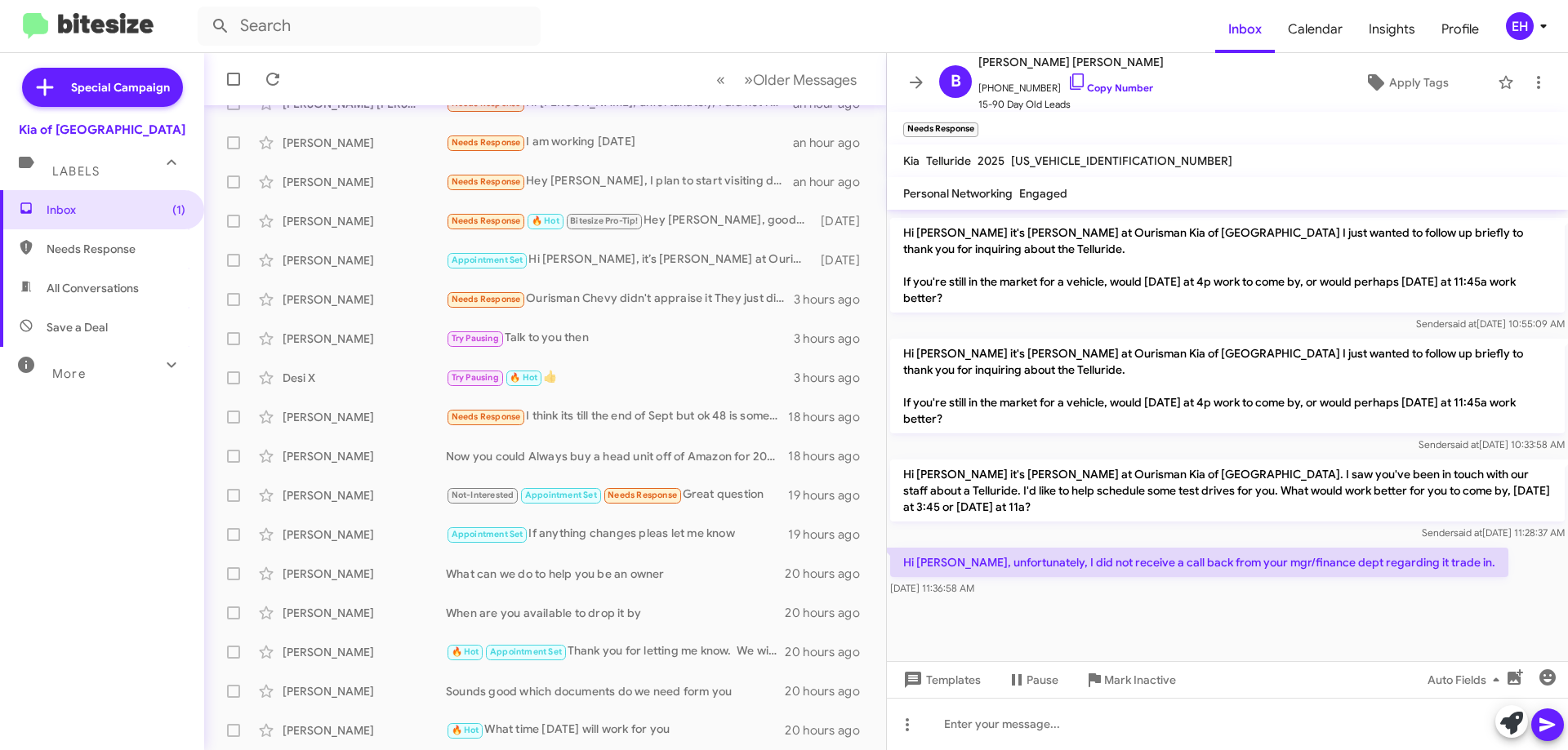
scroll to position [1063, 0]
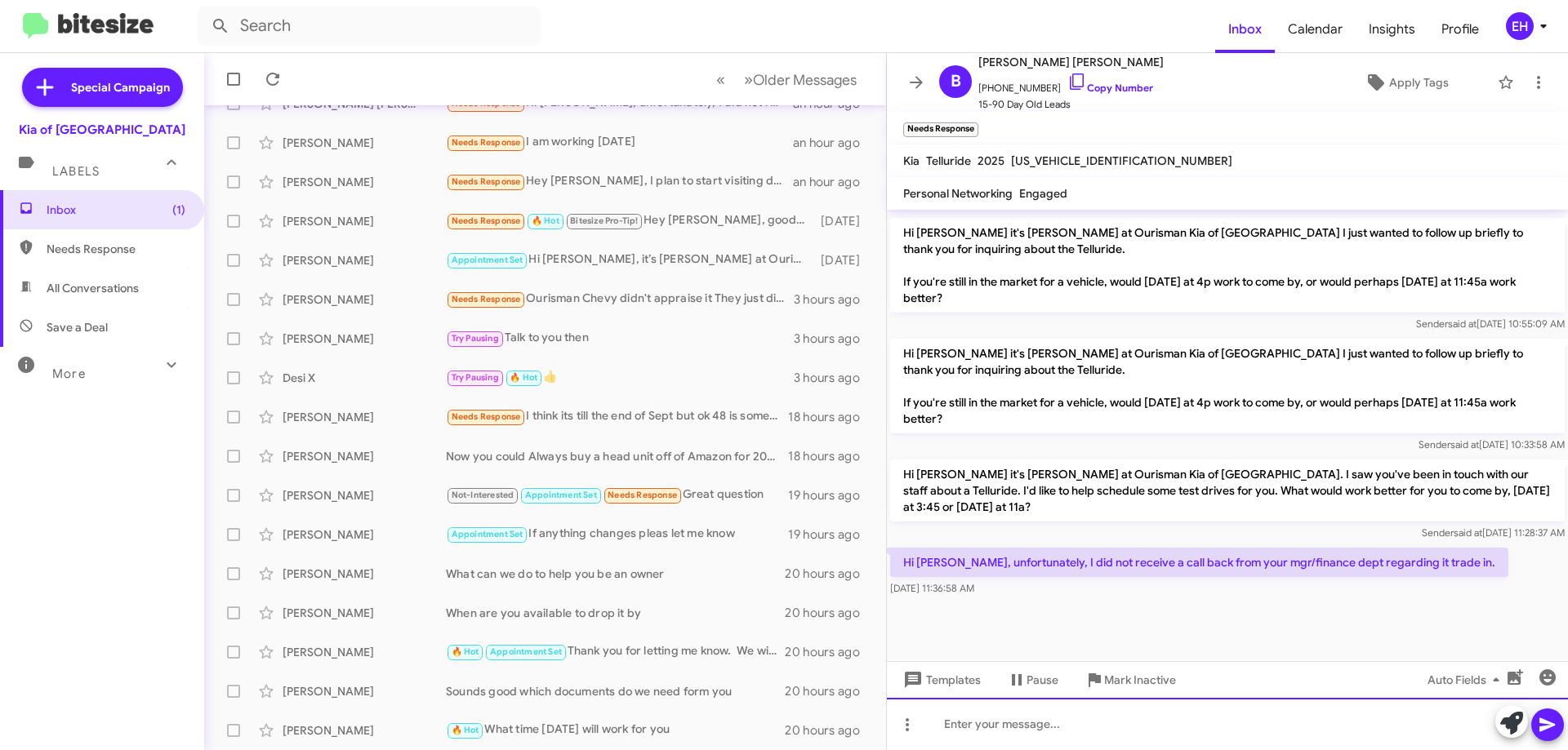
click at [1148, 712] on div at bounding box center [1226, 724] width 681 height 52
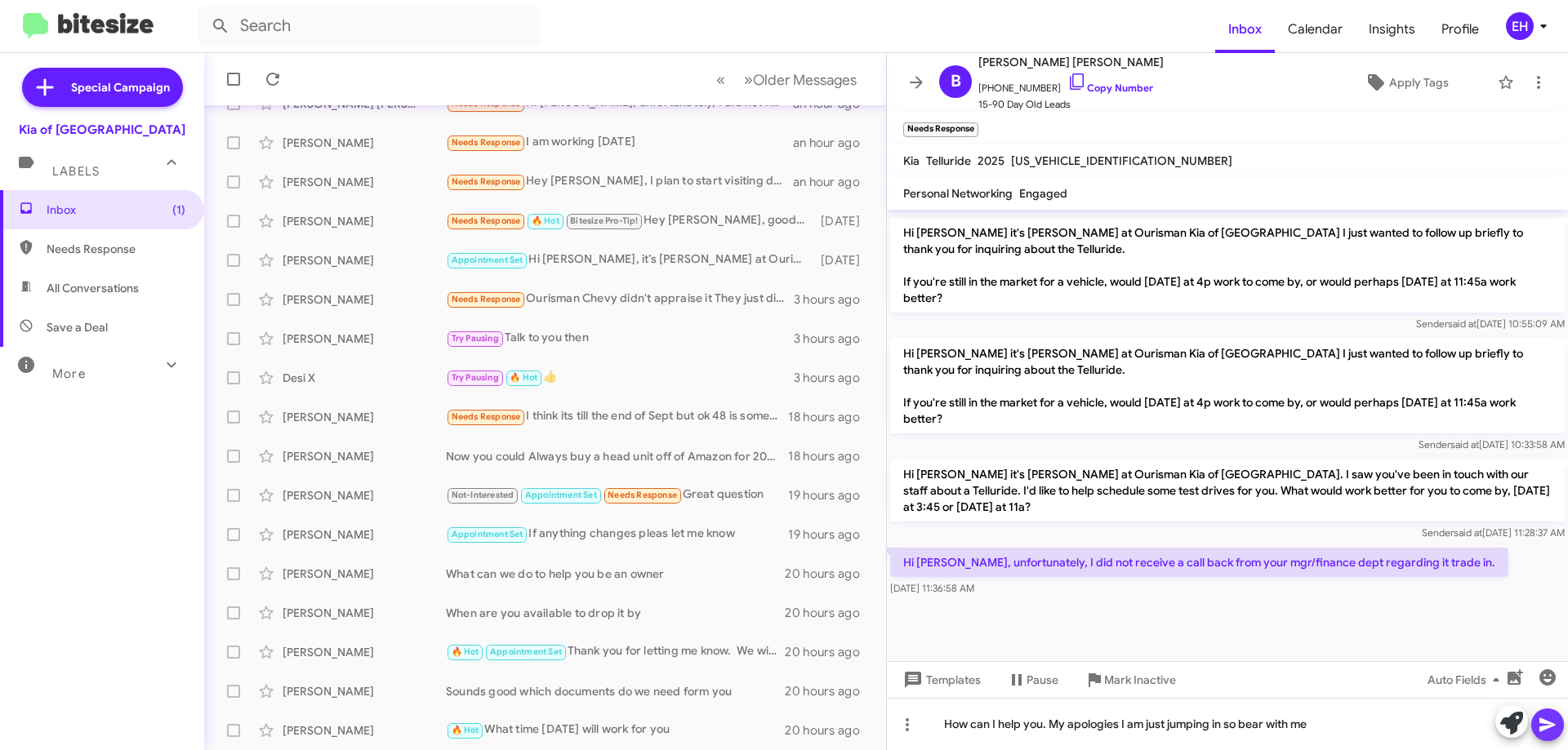
click at [1553, 717] on icon at bounding box center [1547, 725] width 20 height 20
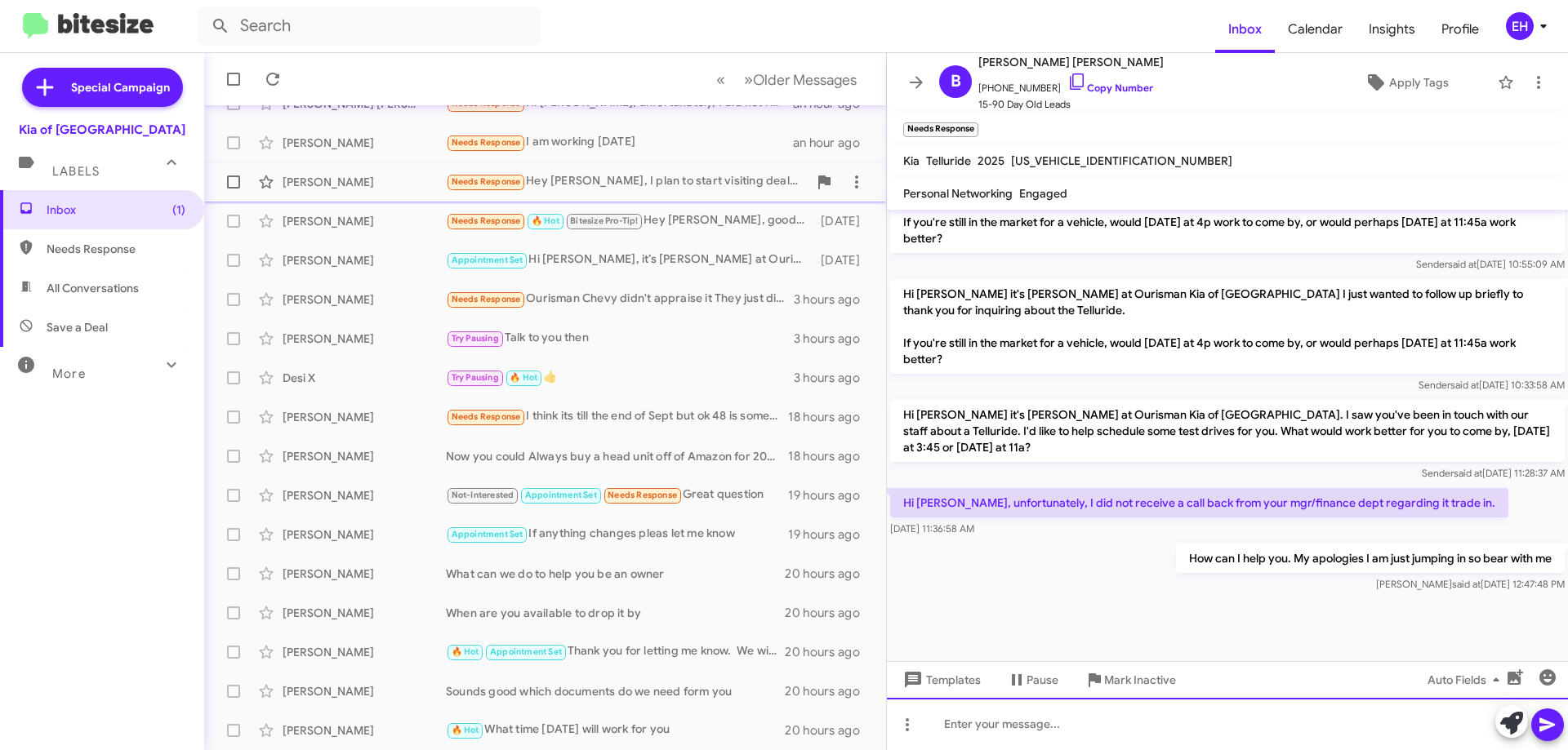
scroll to position [1123, 0]
